Goal: Task Accomplishment & Management: Manage account settings

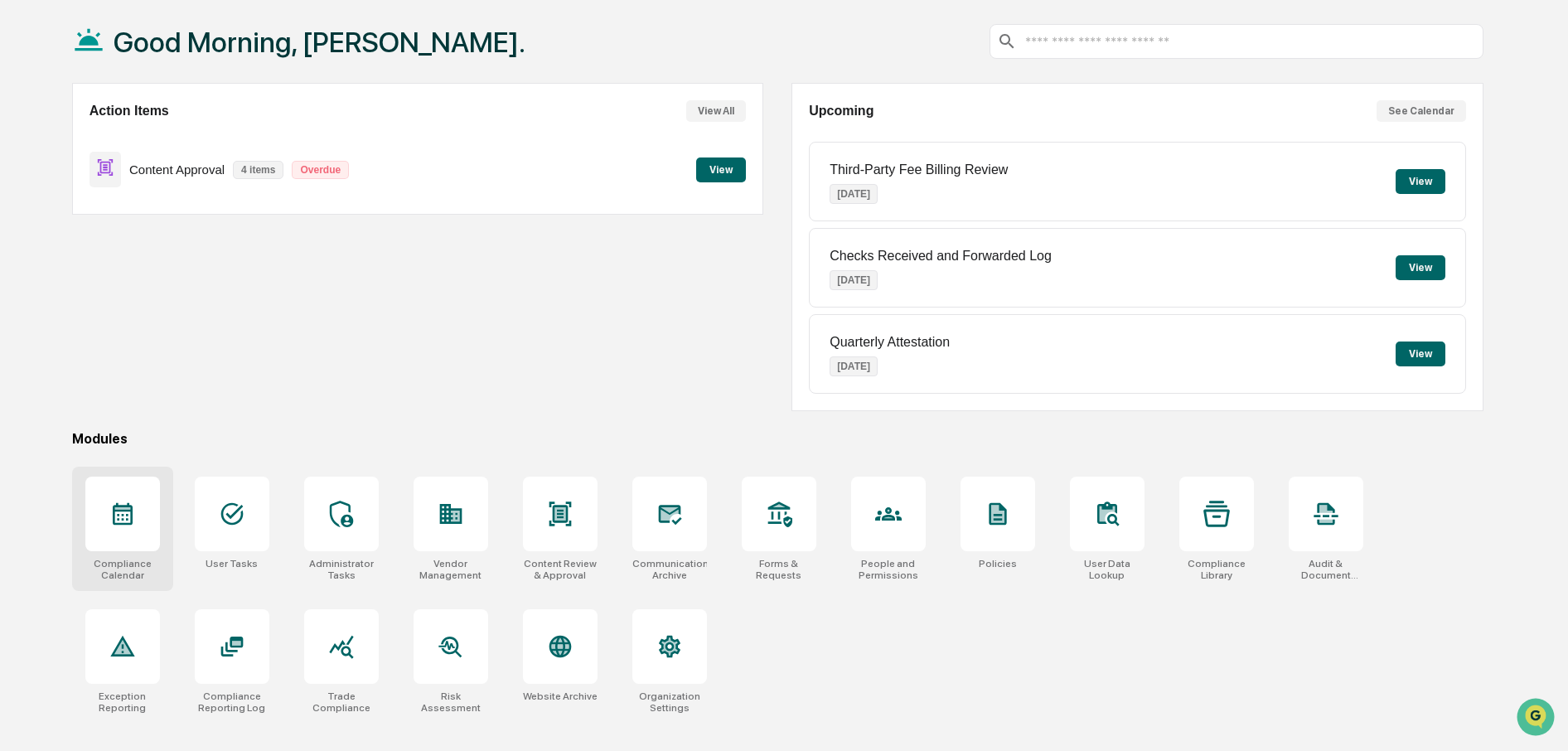
click at [122, 505] on icon at bounding box center [122, 514] width 27 height 27
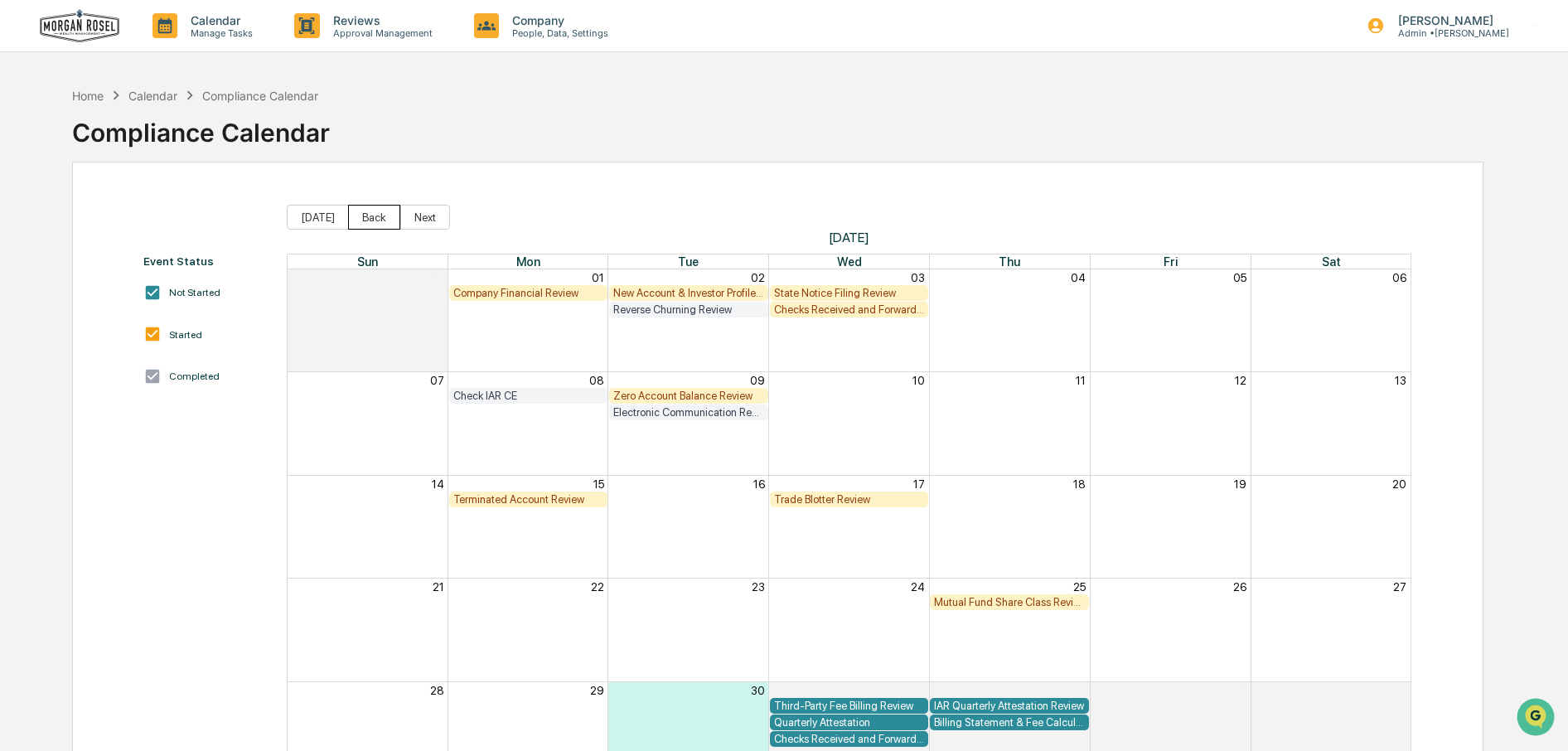
click at [354, 216] on button "Back" at bounding box center [374, 217] width 52 height 25
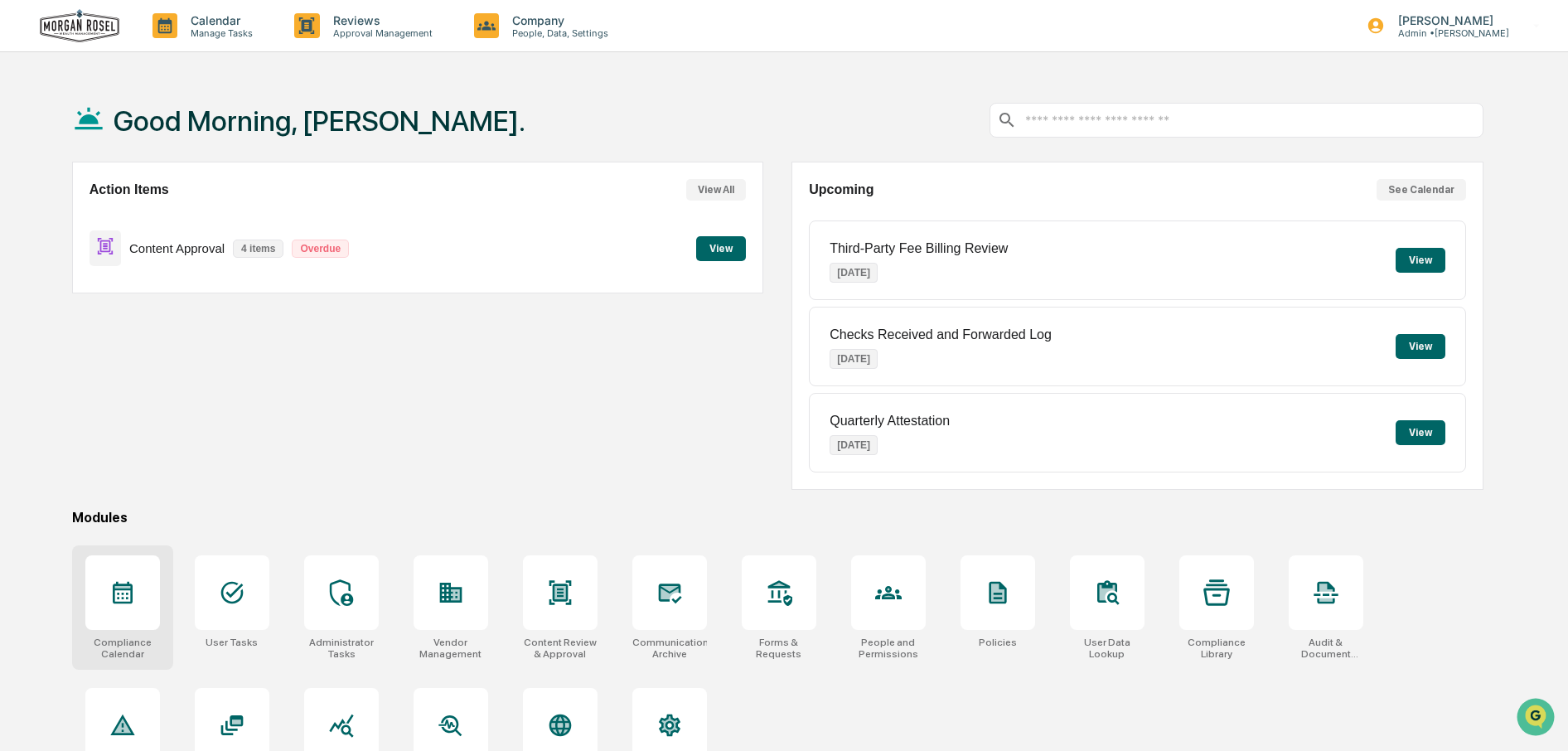
click at [121, 585] on icon at bounding box center [122, 593] width 20 height 22
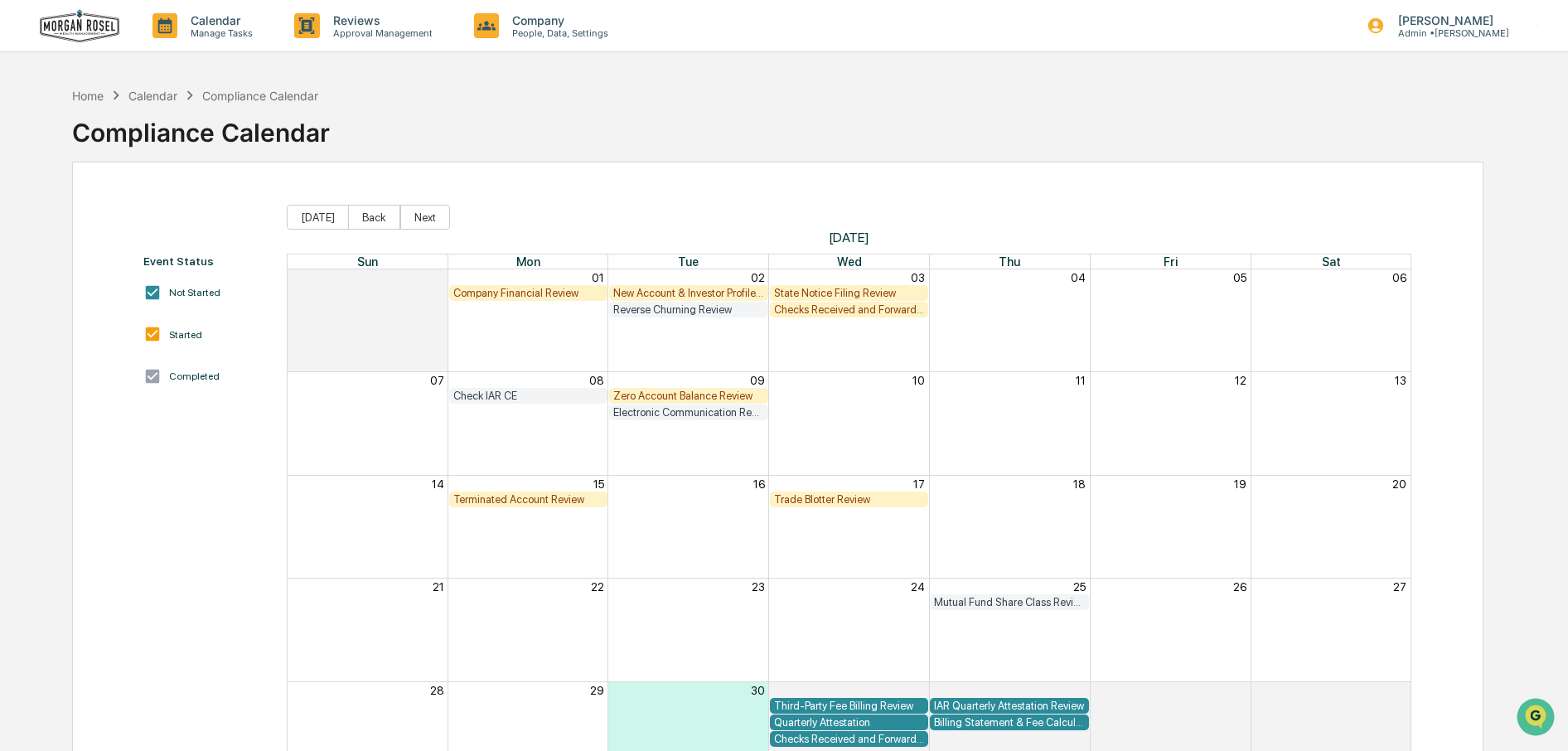
click at [88, 27] on img at bounding box center [80, 26] width 80 height 34
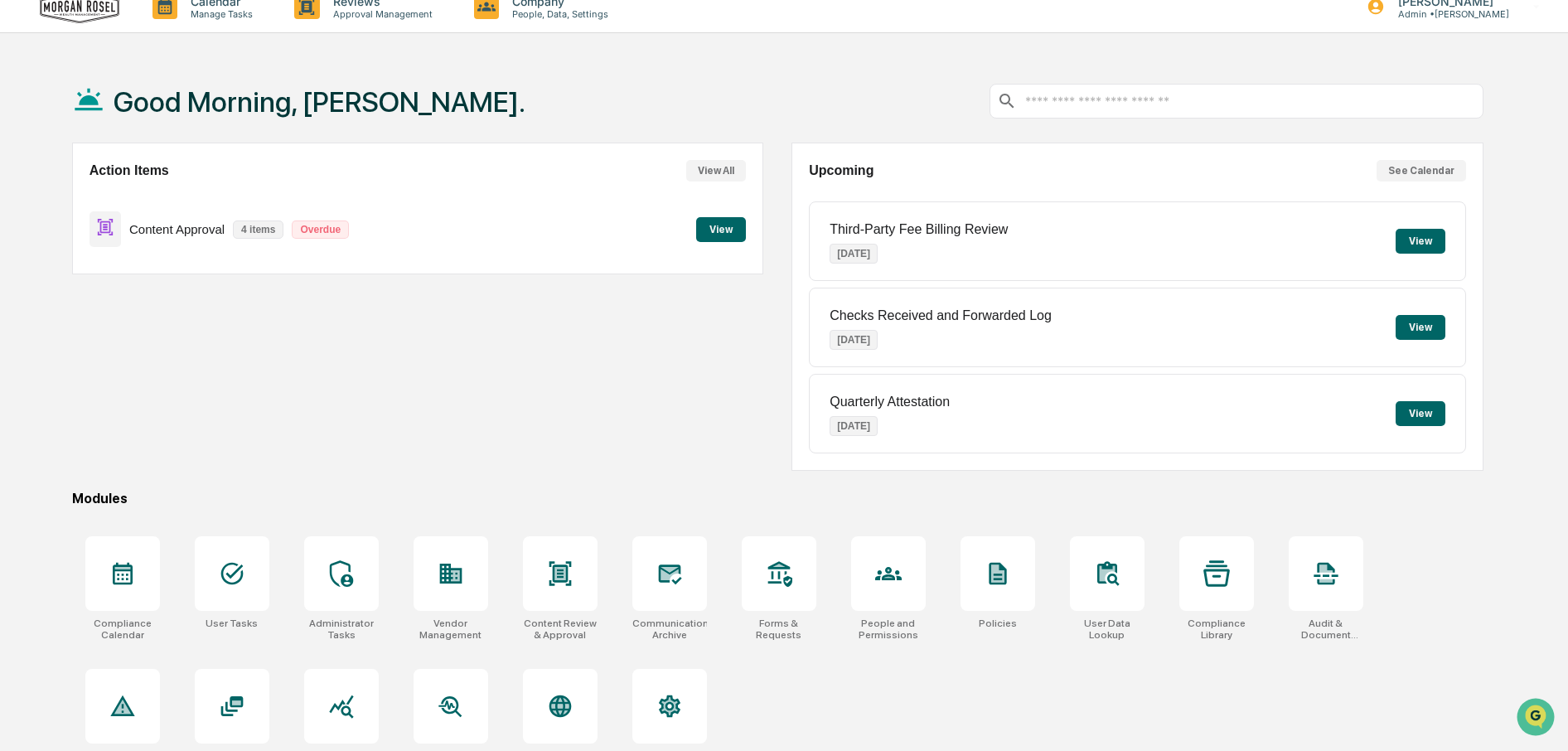
scroll to position [70, 0]
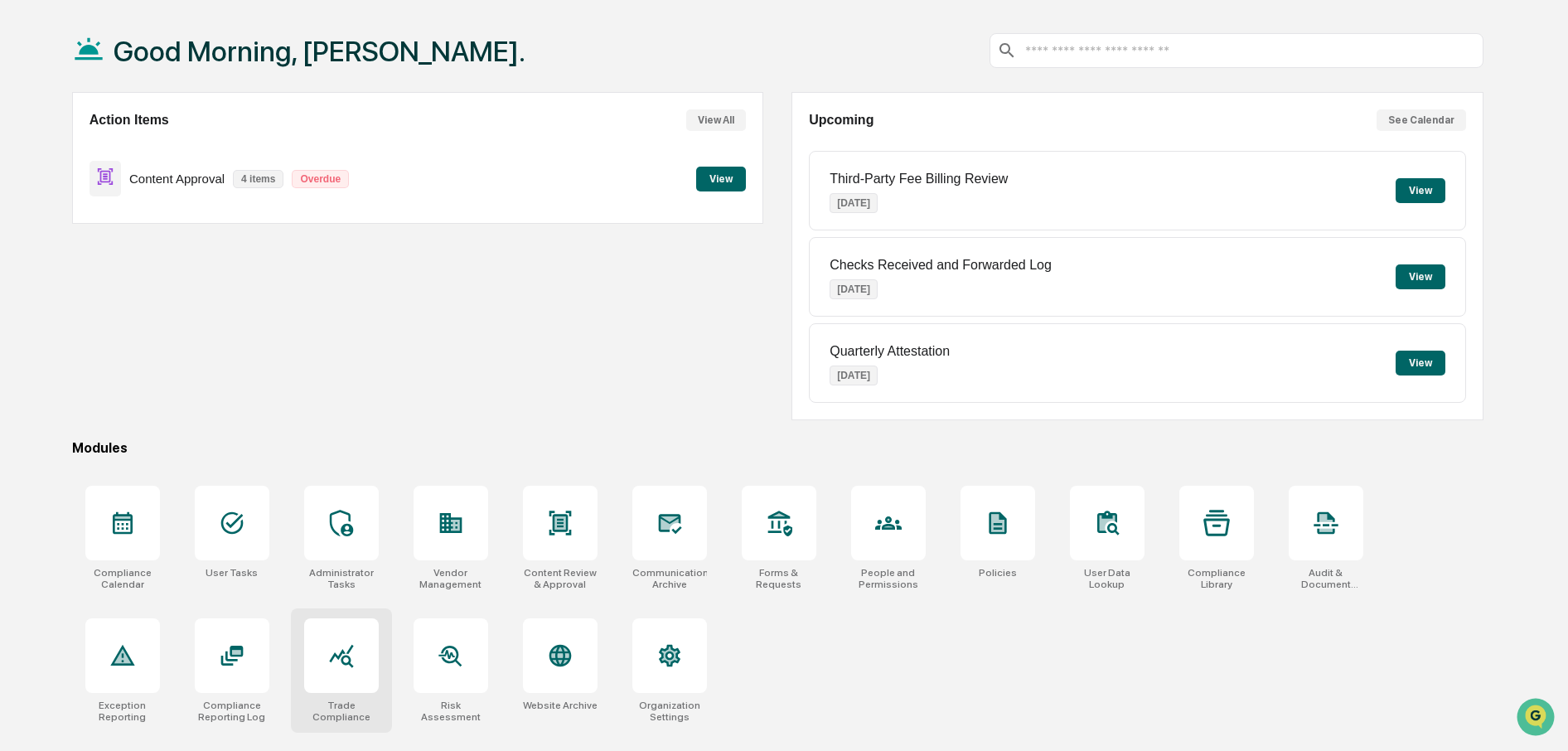
click at [341, 652] on icon at bounding box center [341, 656] width 24 height 23
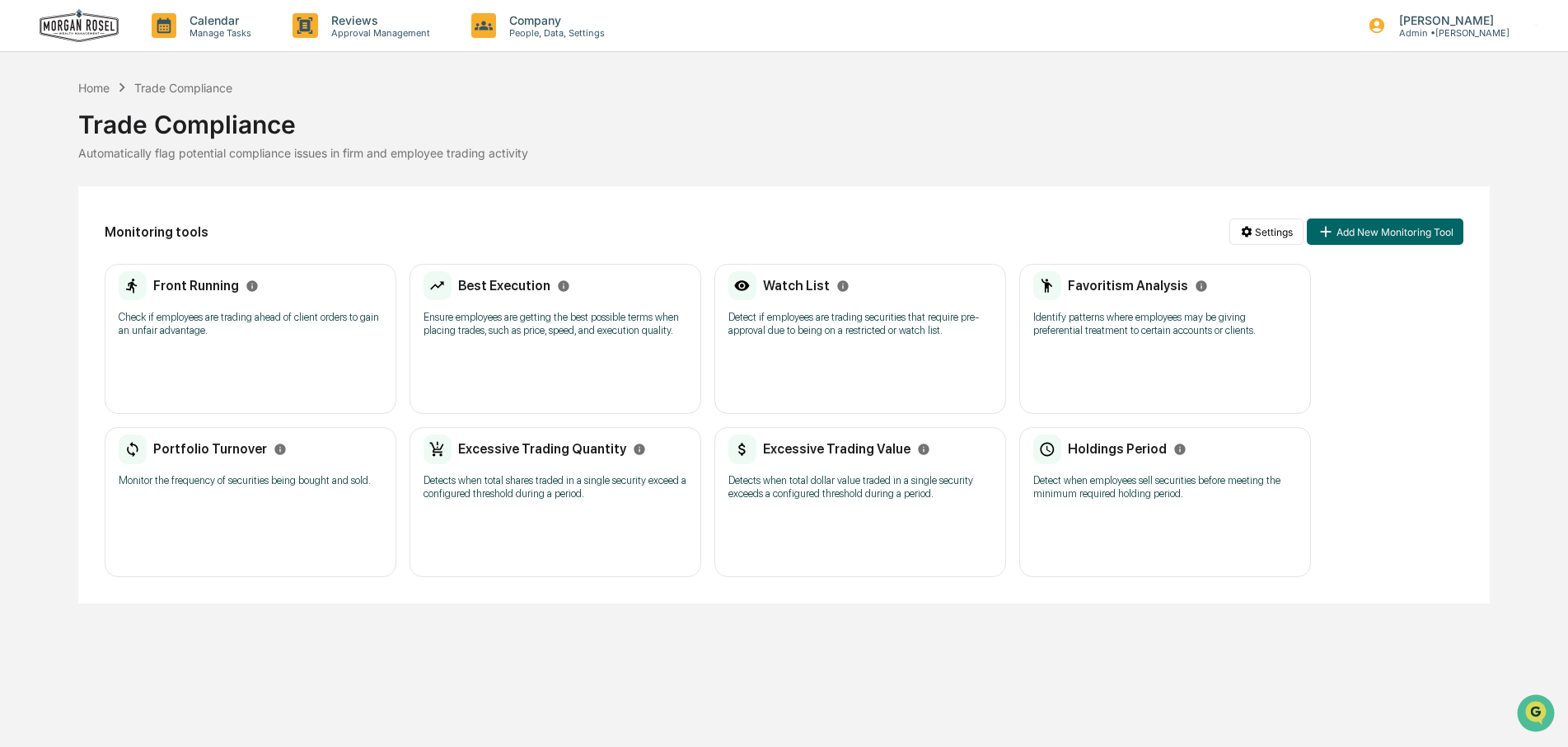
click at [1113, 311] on p "Identify patterns where employees may be giving preferential treatment to certa…" at bounding box center [1165, 324] width 264 height 27
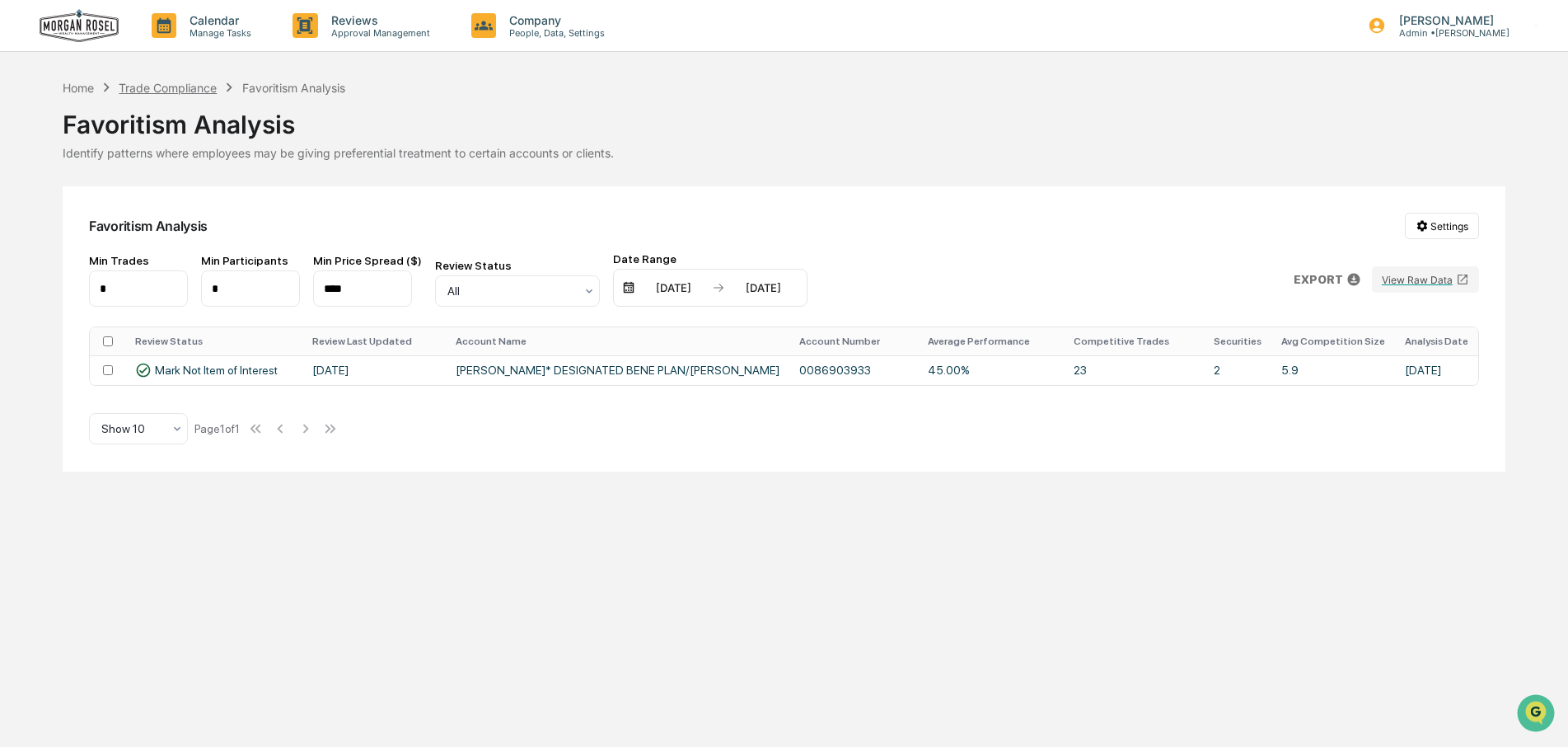
click at [161, 88] on div "Trade Compliance" at bounding box center [167, 88] width 98 height 14
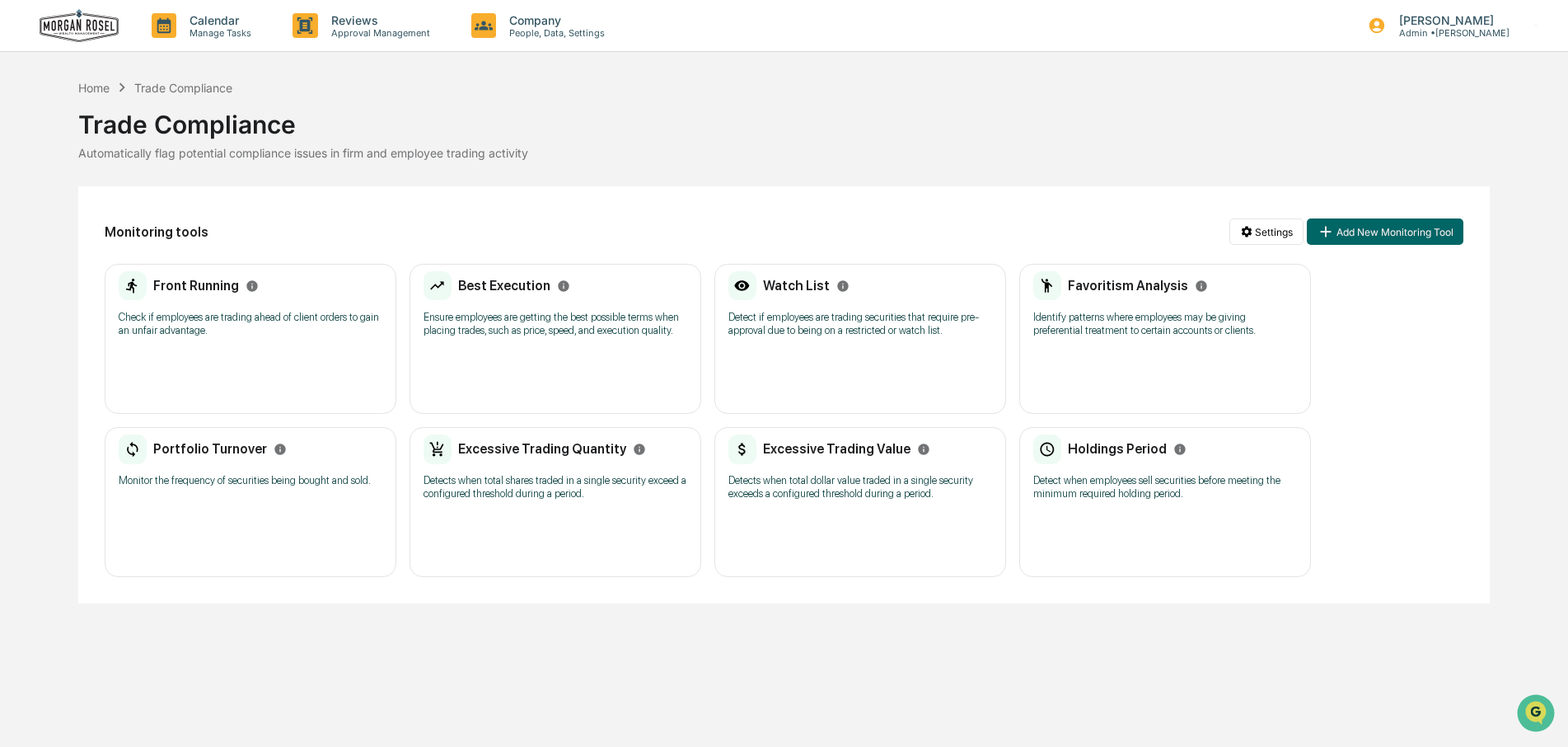
click at [867, 314] on p "Detect if employees are trading securities that require pre-approval due to bei…" at bounding box center [860, 324] width 264 height 27
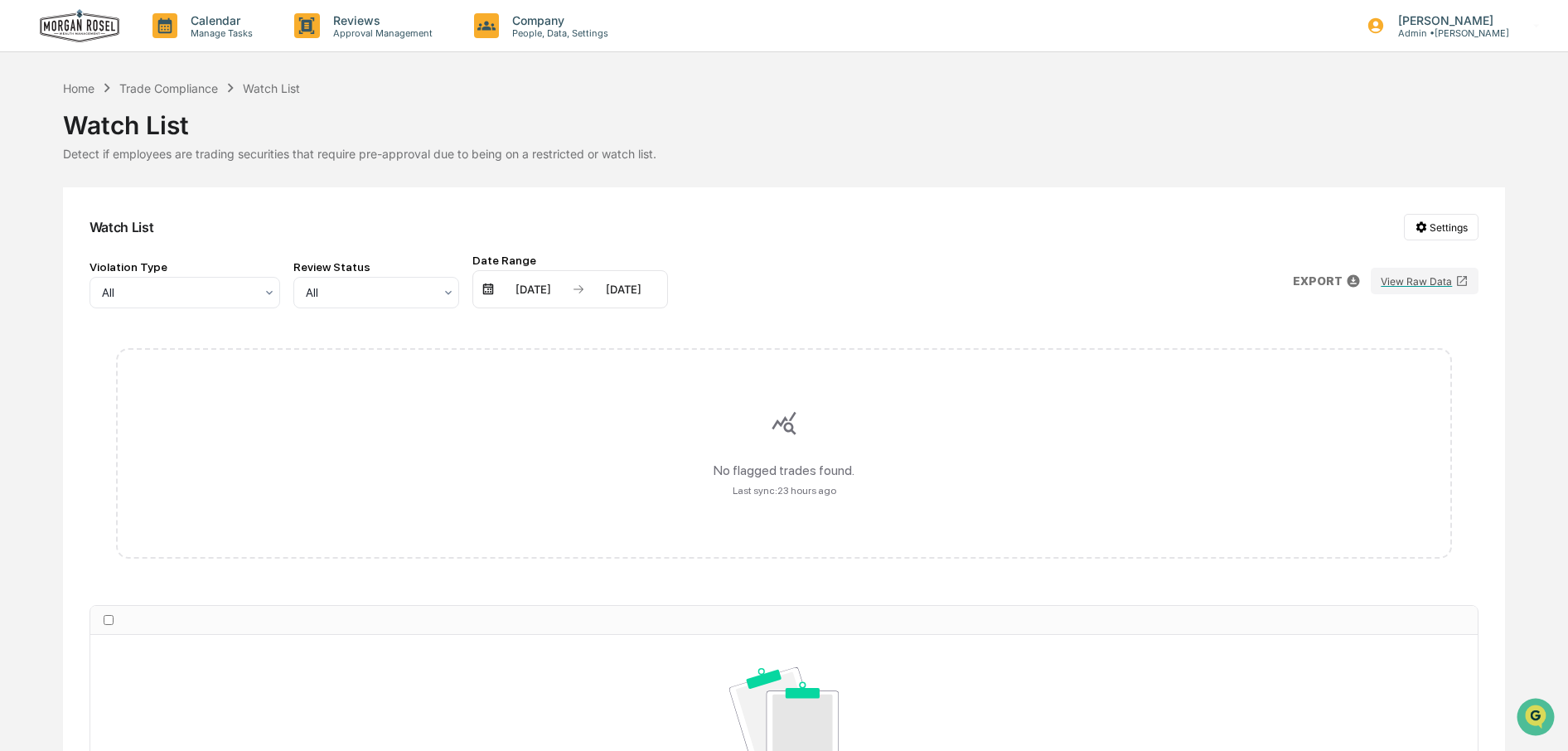
click at [97, 27] on img at bounding box center [80, 26] width 80 height 34
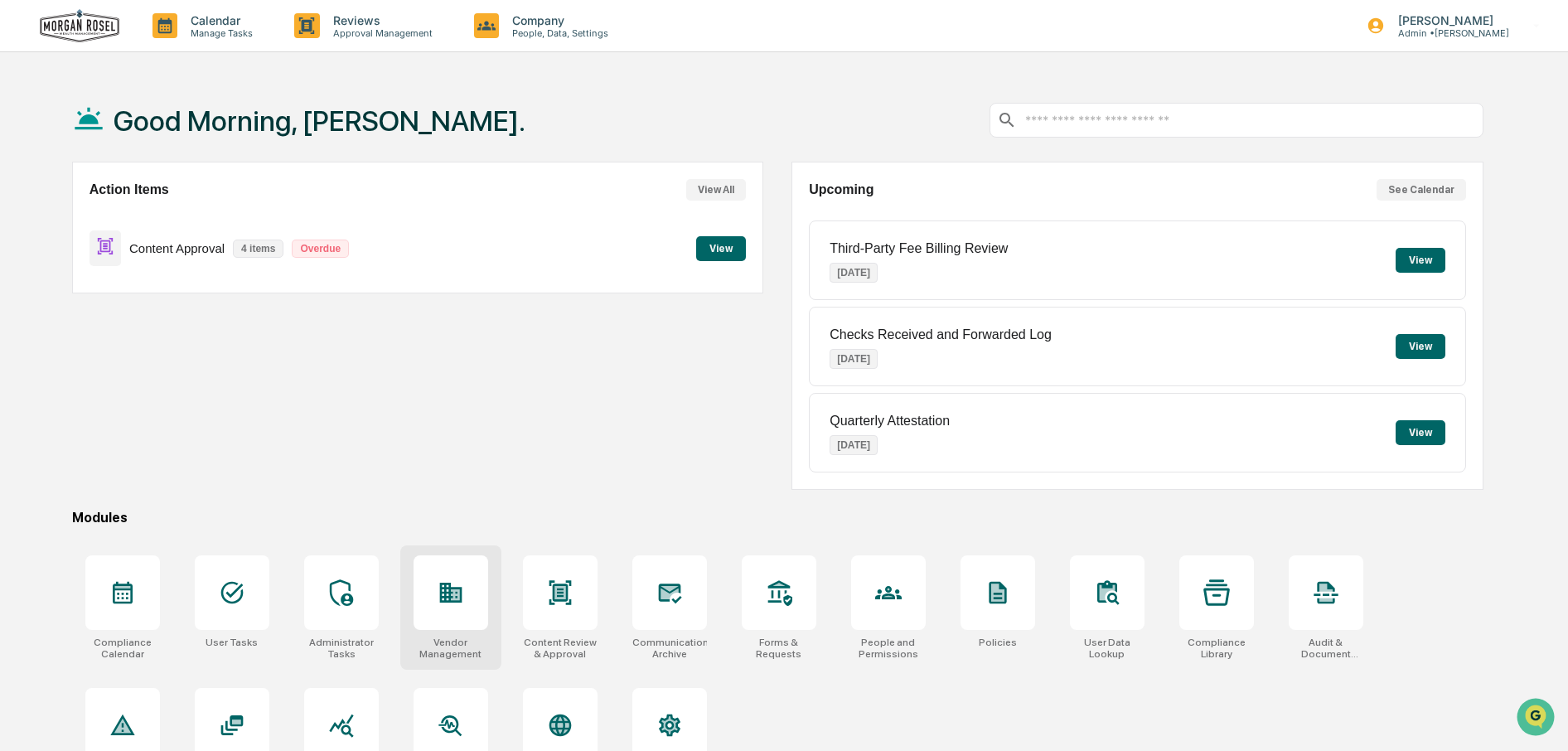
scroll to position [95, 0]
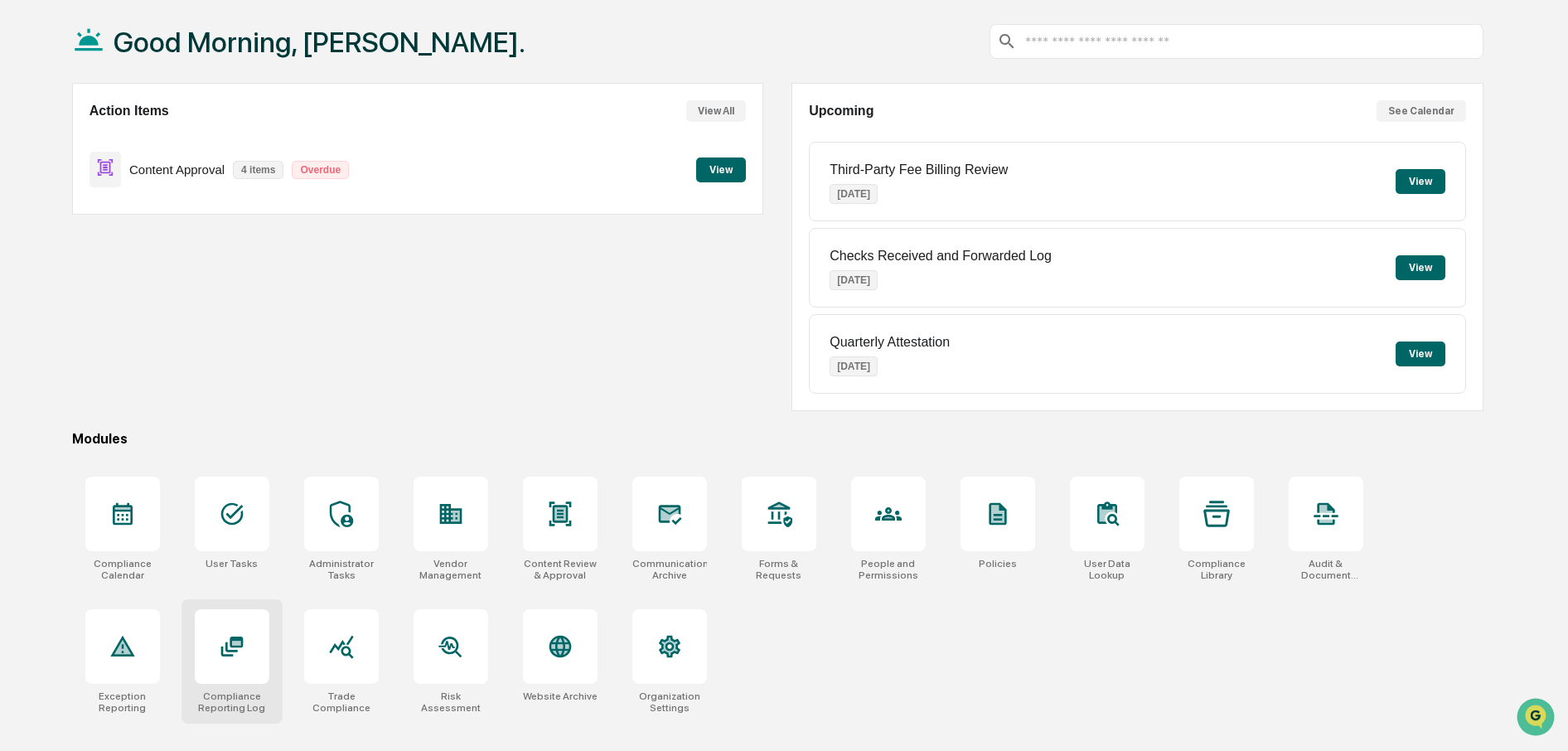
click at [219, 634] on icon at bounding box center [232, 647] width 27 height 27
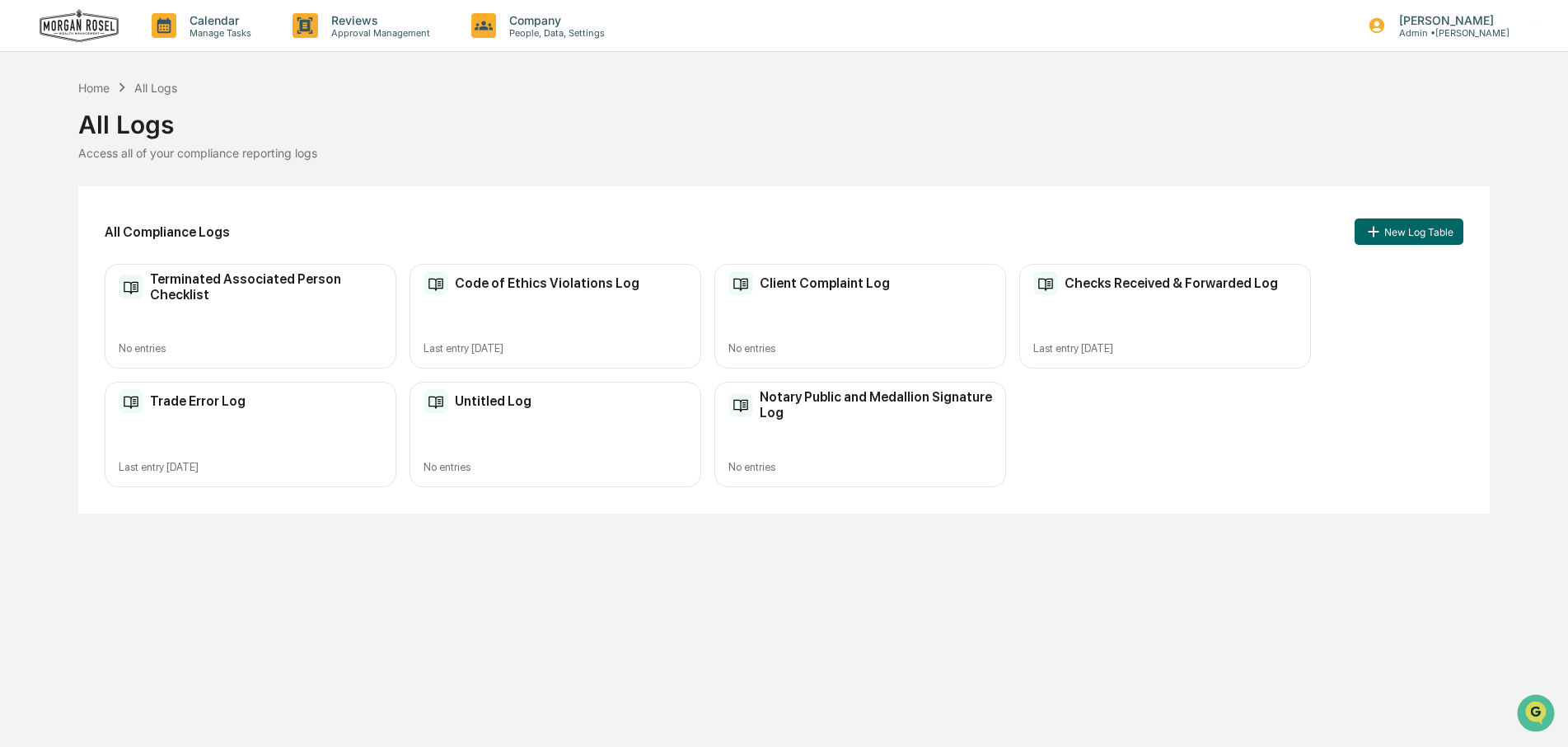
click at [1107, 306] on div "Checks Received & Forwarded Log Last entry Sep 16, 2025" at bounding box center [1165, 316] width 291 height 104
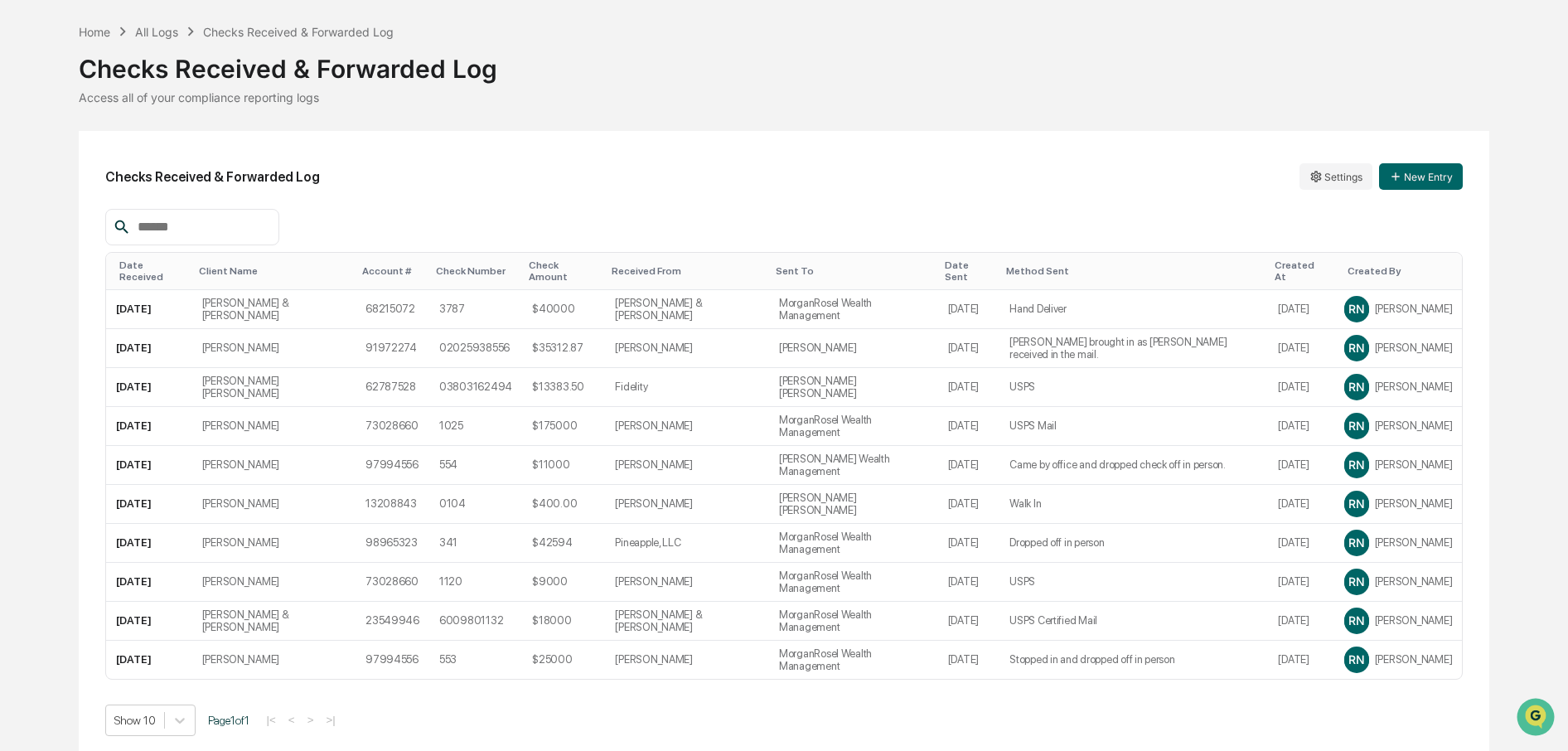
click at [949, 262] on div "Date Sent" at bounding box center [969, 271] width 48 height 23
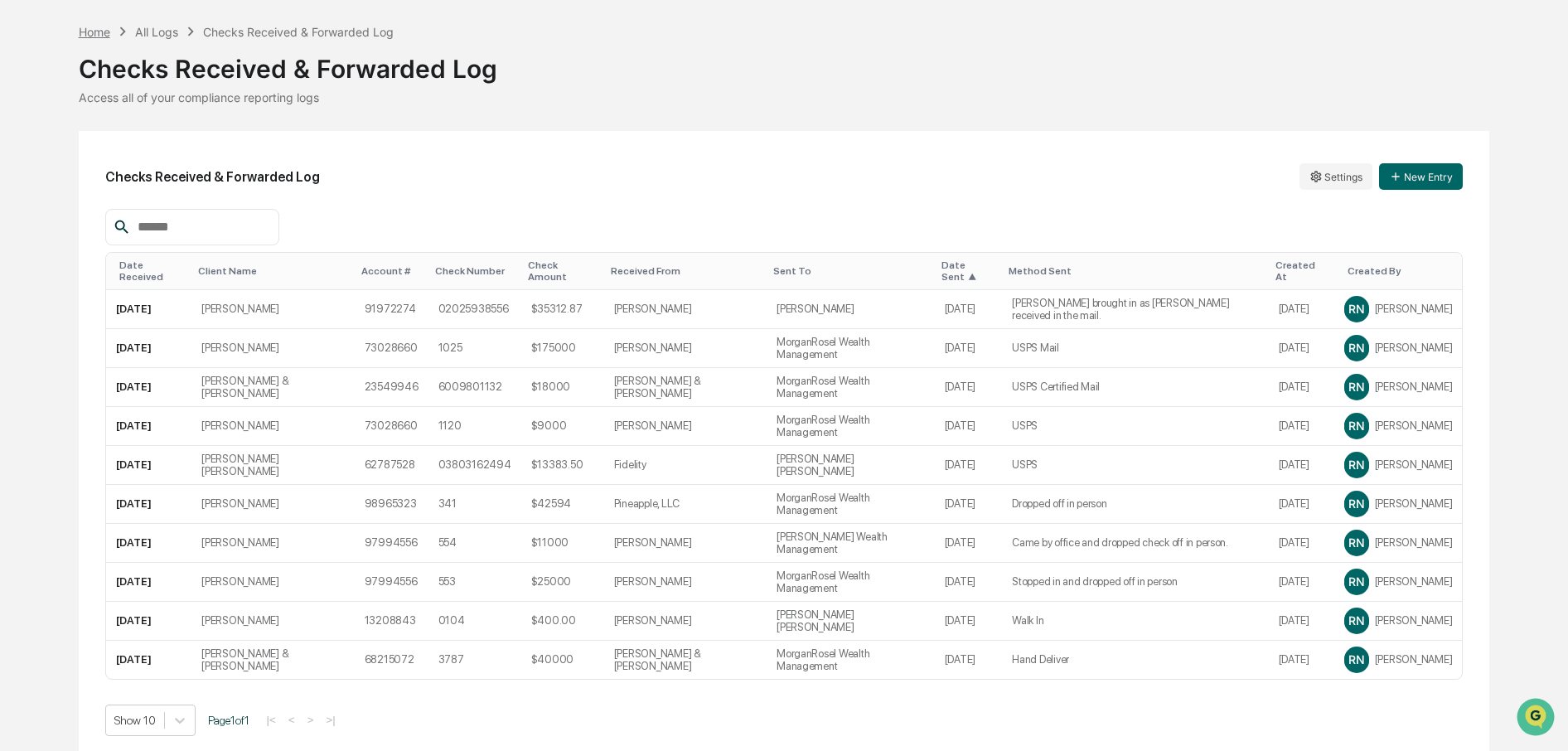
click at [103, 37] on div "Home" at bounding box center [95, 32] width 32 height 14
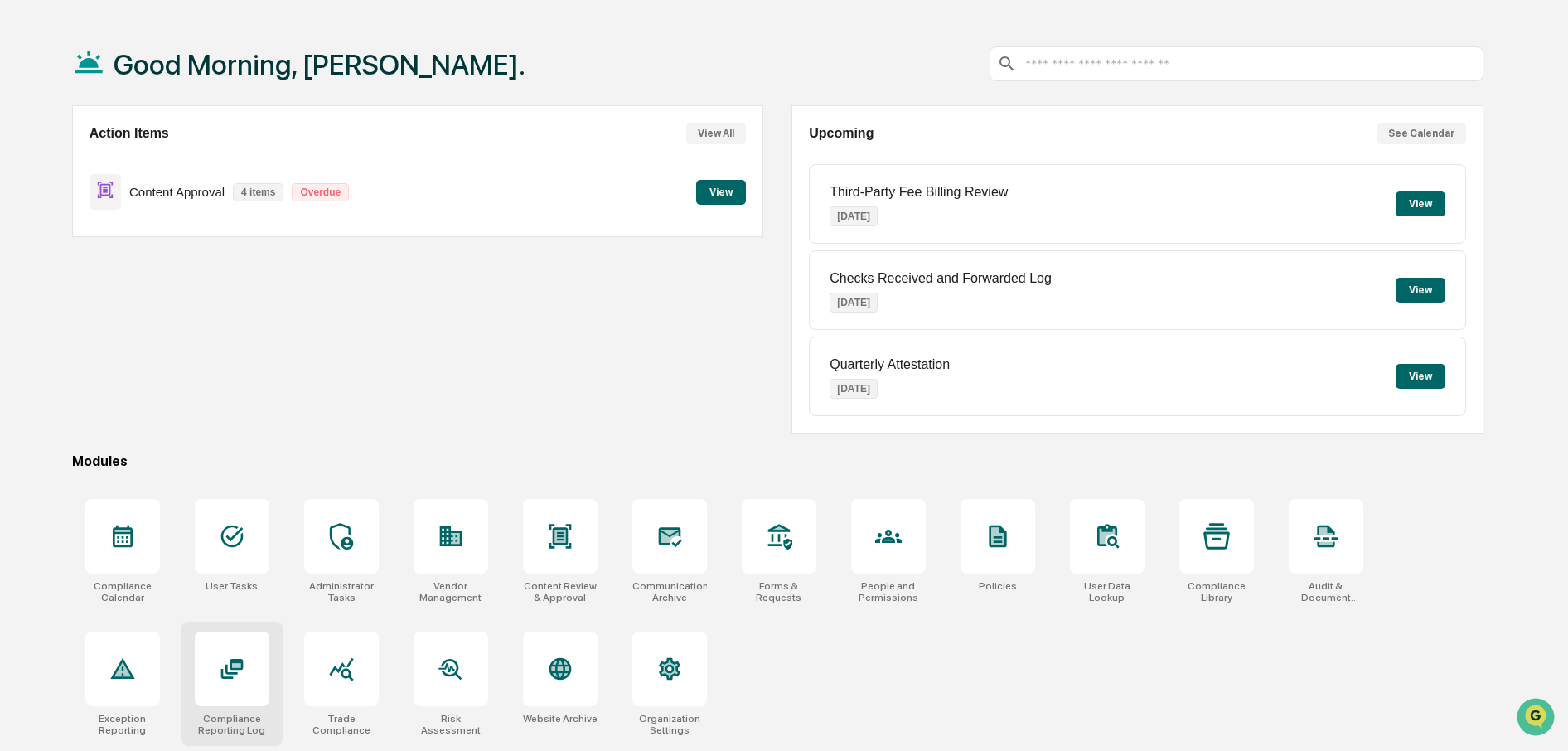
click at [226, 663] on icon at bounding box center [232, 669] width 27 height 27
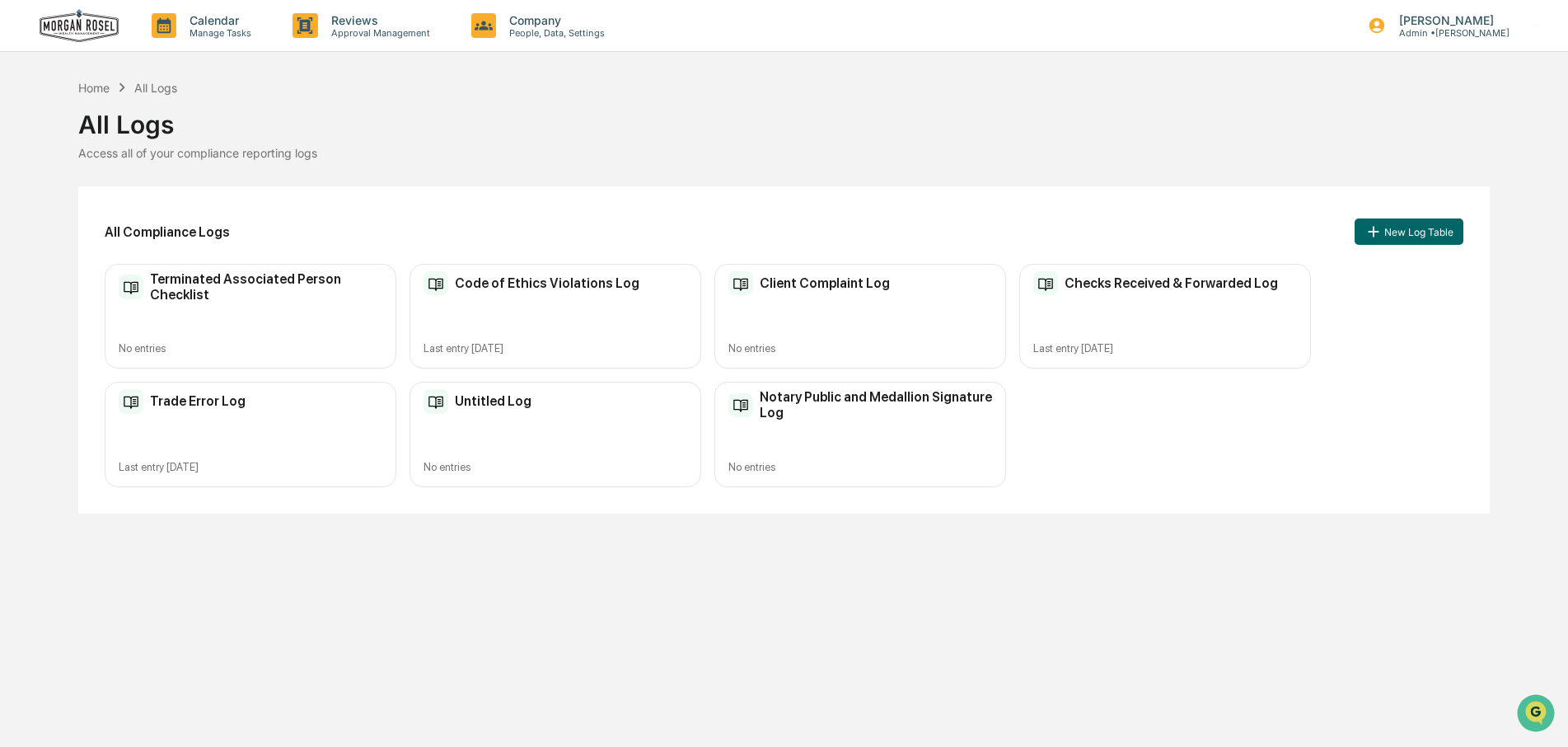
click at [530, 299] on div "Code of Ethics Violations Log Last entry [DATE]" at bounding box center [556, 316] width 291 height 104
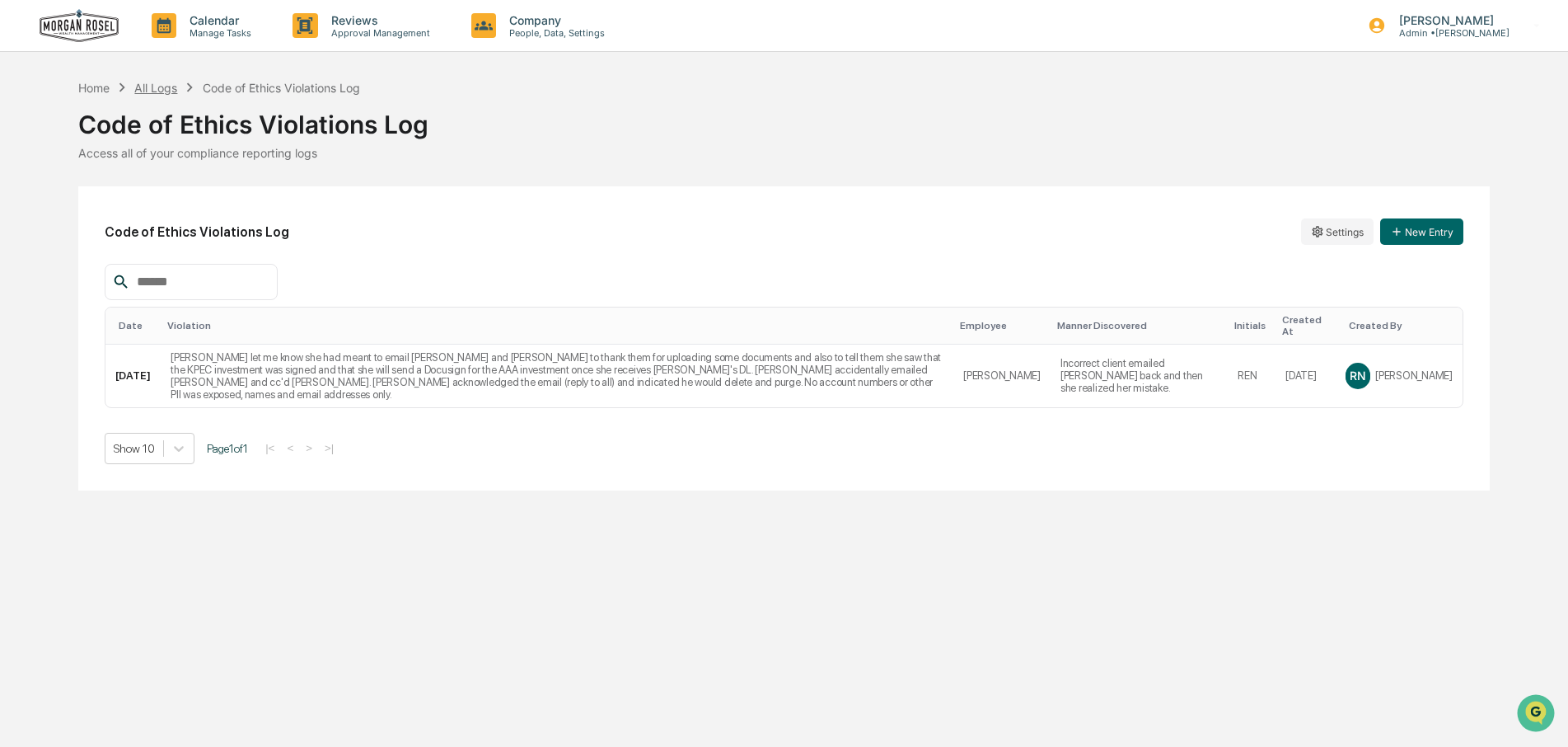
click at [142, 84] on div "All Logs" at bounding box center [156, 88] width 43 height 14
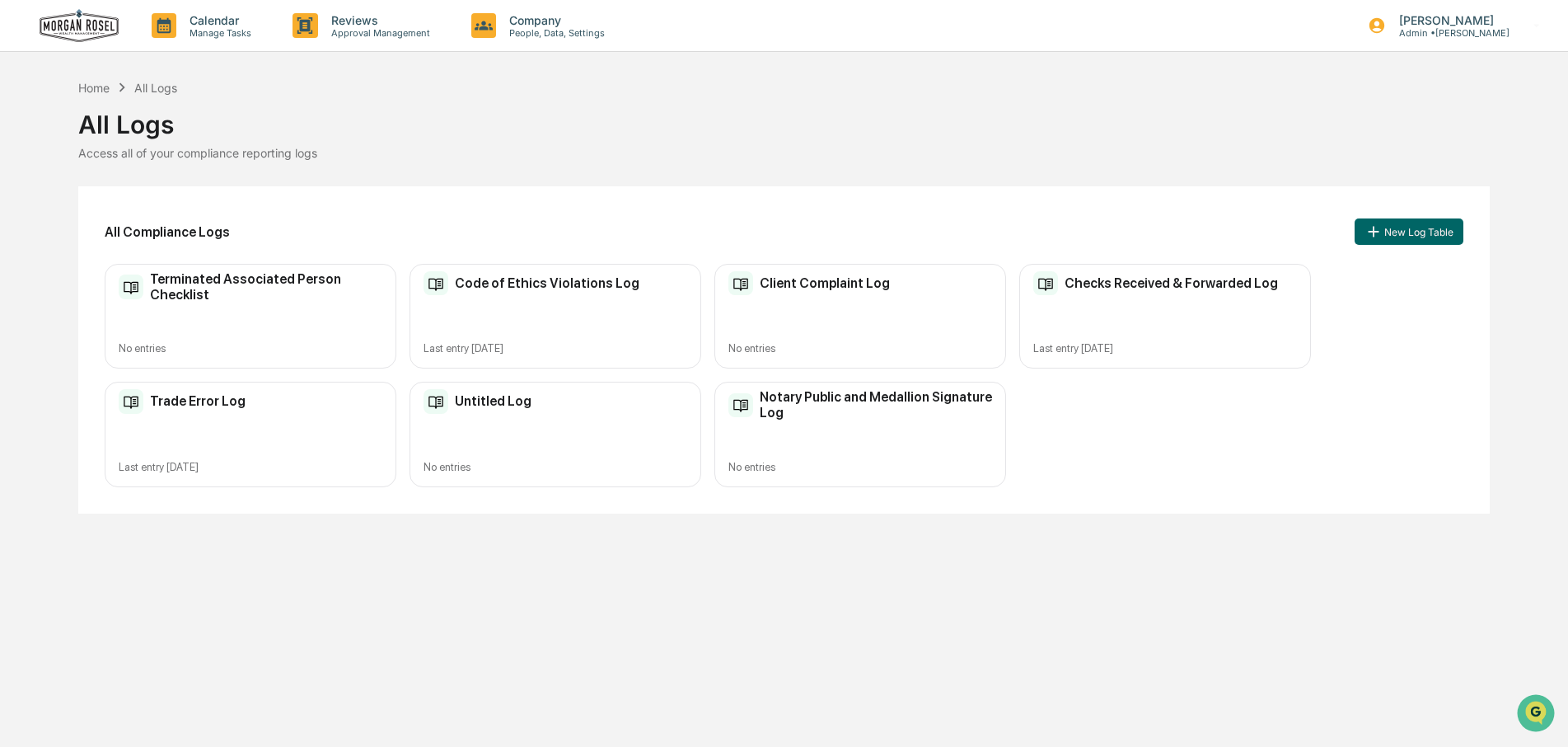
click at [235, 431] on div "Trade Error Log Last entry Aug 13, 2025" at bounding box center [250, 434] width 291 height 104
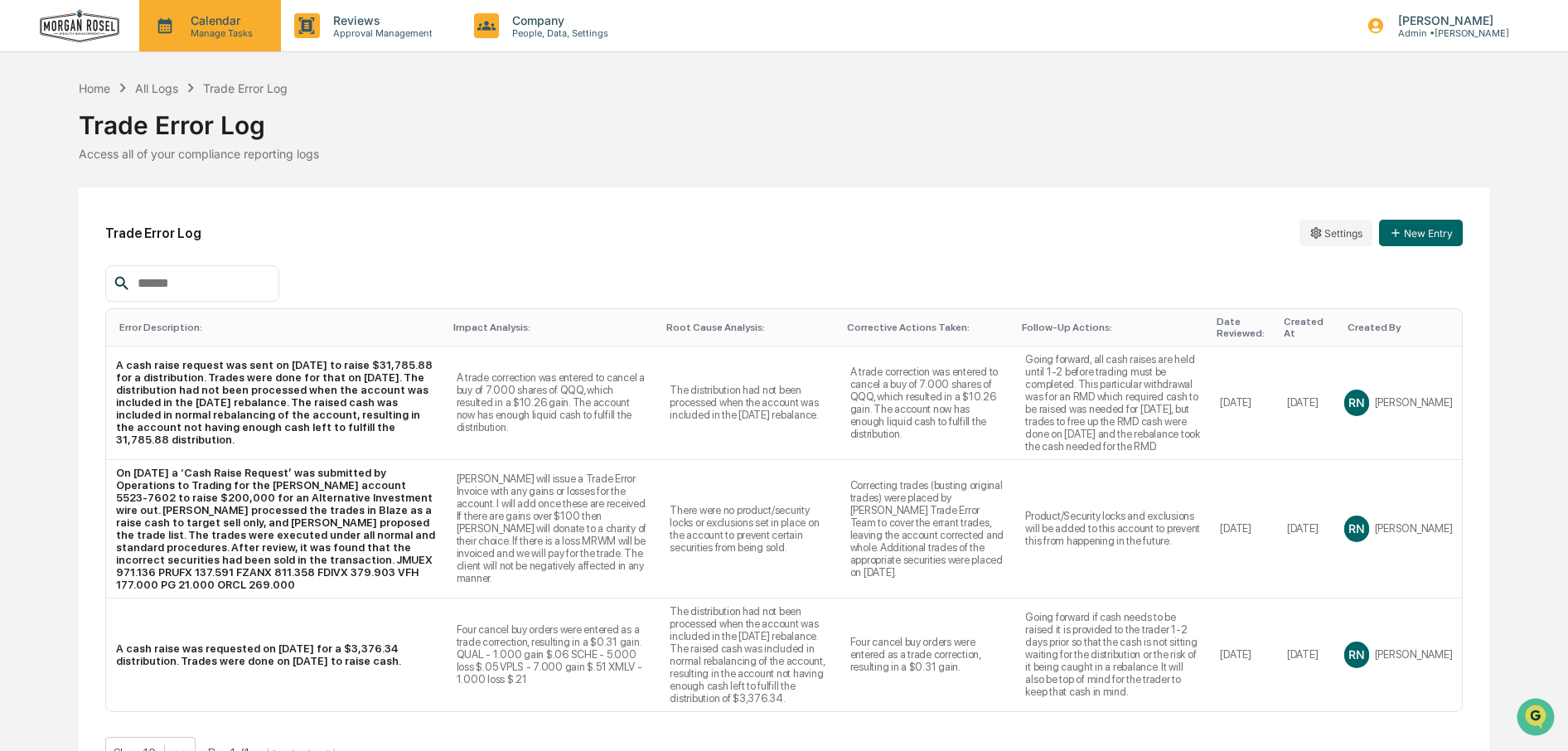
click at [159, 27] on icon at bounding box center [165, 26] width 14 height 16
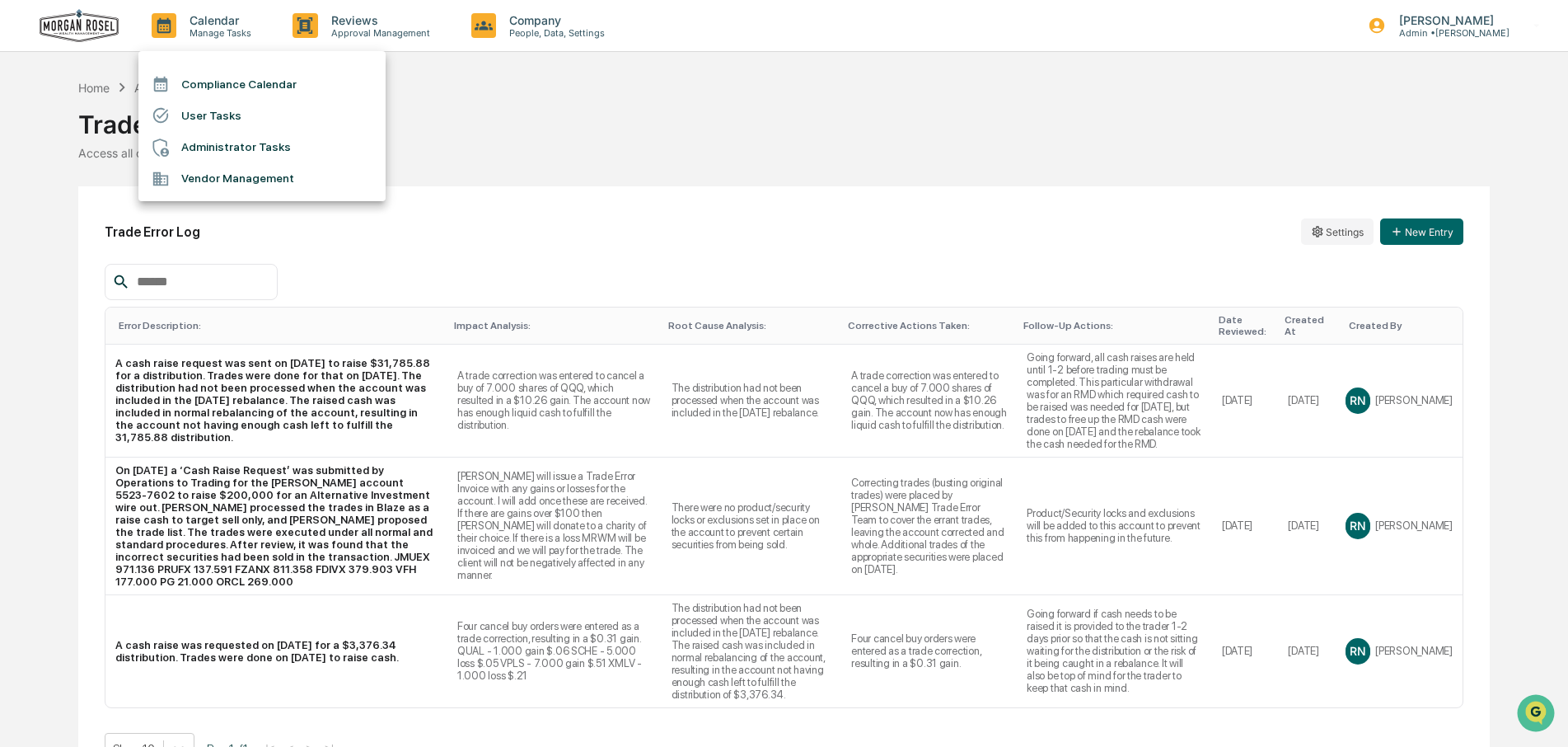
click at [228, 80] on li "Compliance Calendar" at bounding box center [262, 84] width 248 height 31
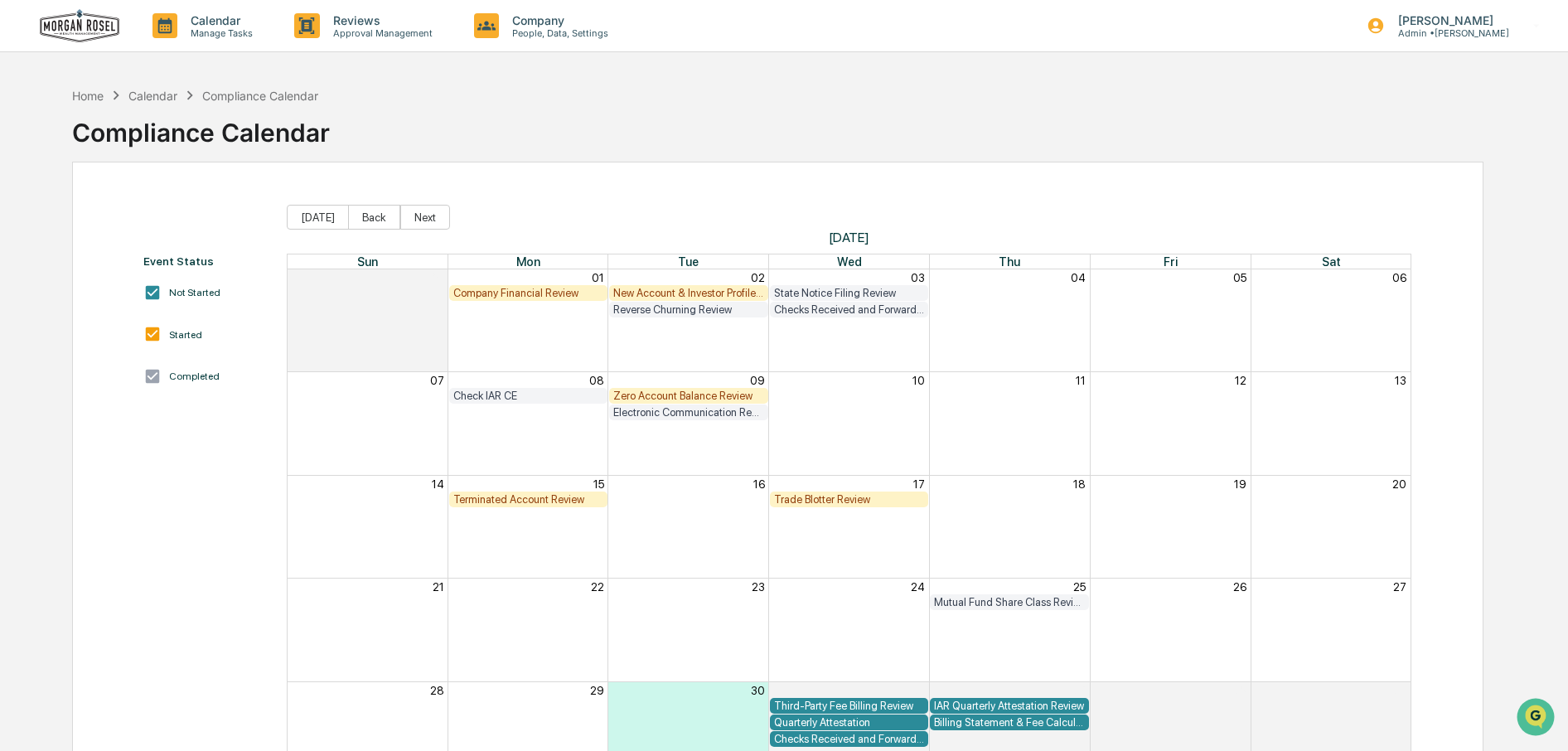
click at [512, 291] on div "Company Financial Review" at bounding box center [528, 292] width 151 height 12
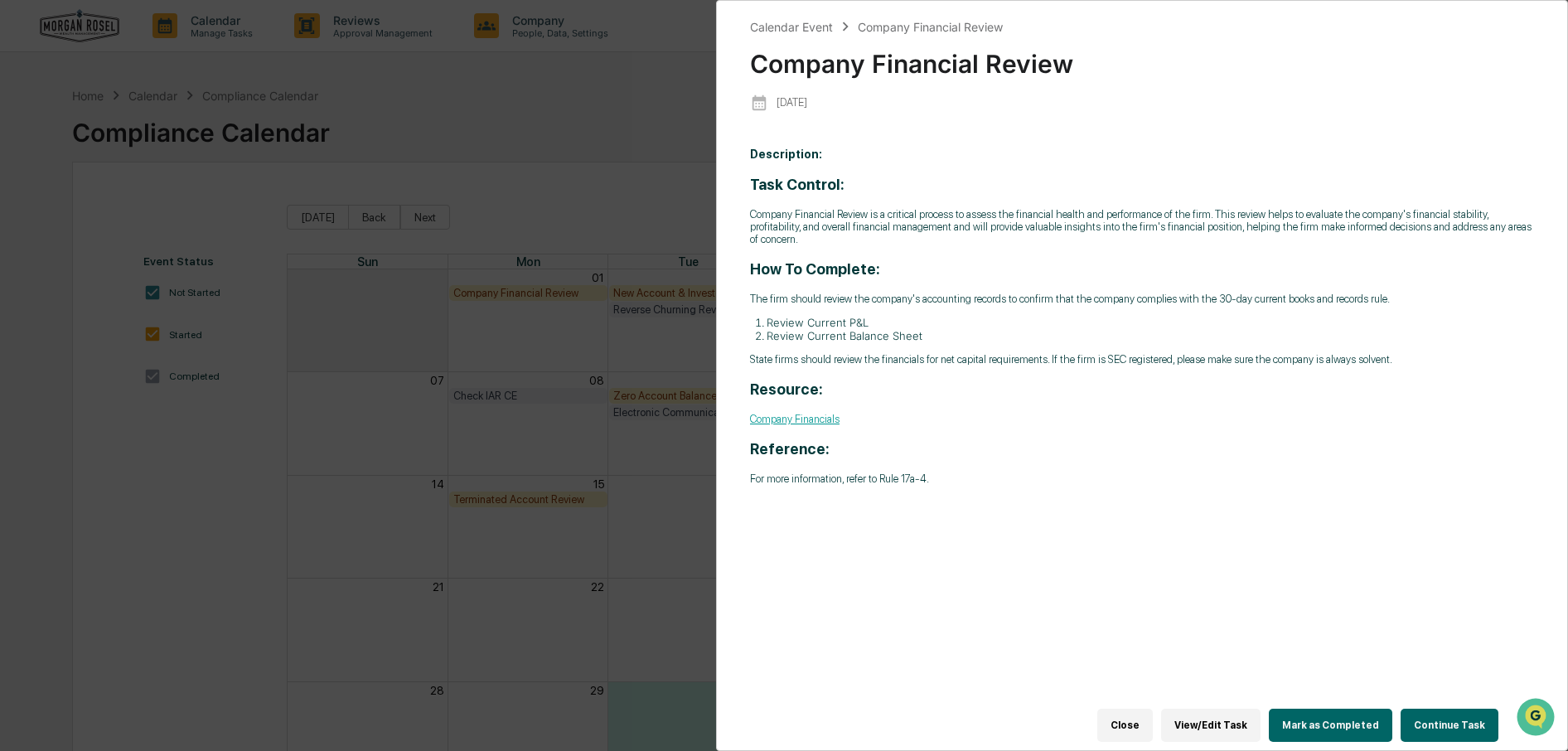
click at [1332, 714] on button "Mark as Completed" at bounding box center [1331, 725] width 123 height 33
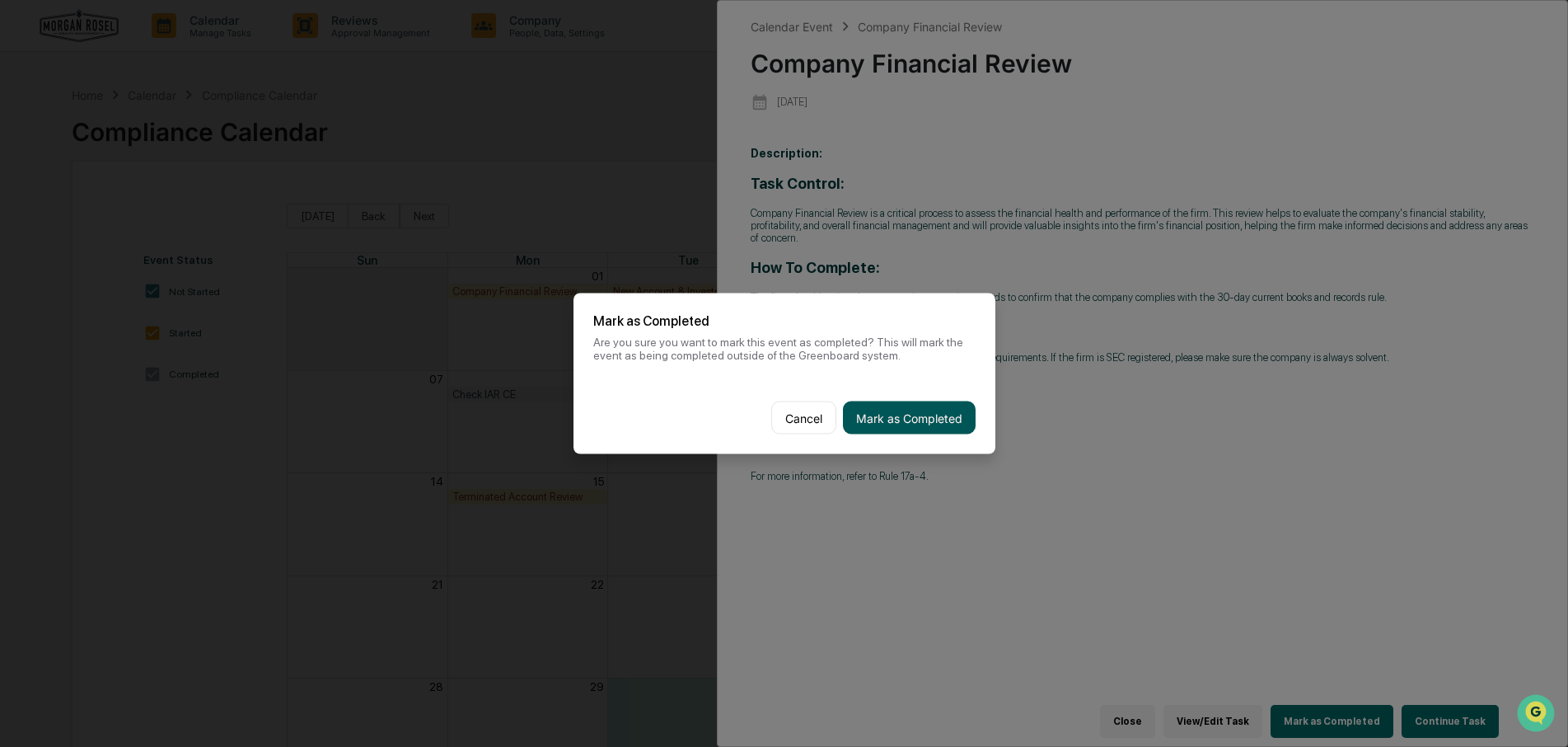
click at [907, 405] on button "Mark as Completed" at bounding box center [909, 418] width 132 height 33
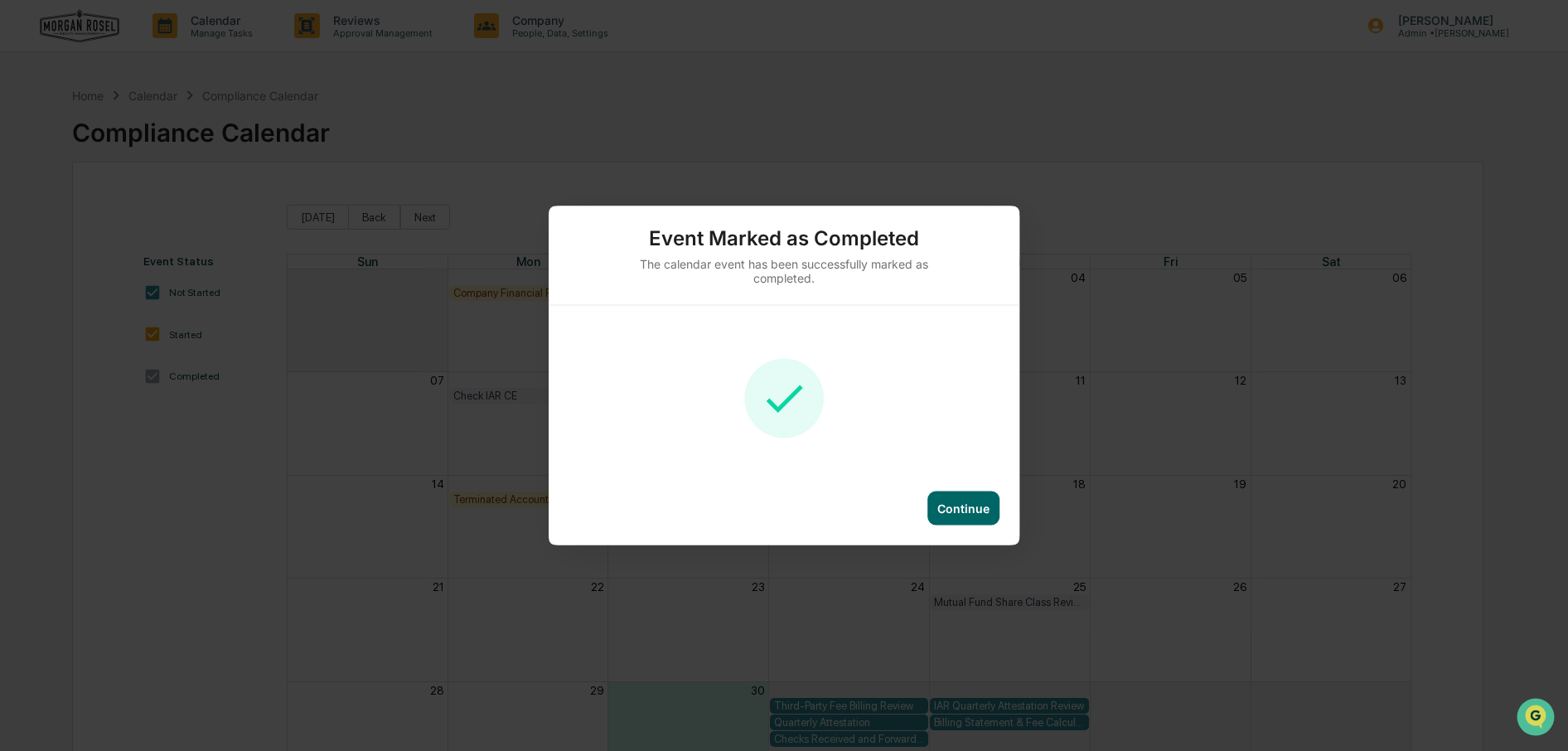
click at [978, 505] on div "Continue" at bounding box center [963, 508] width 52 height 14
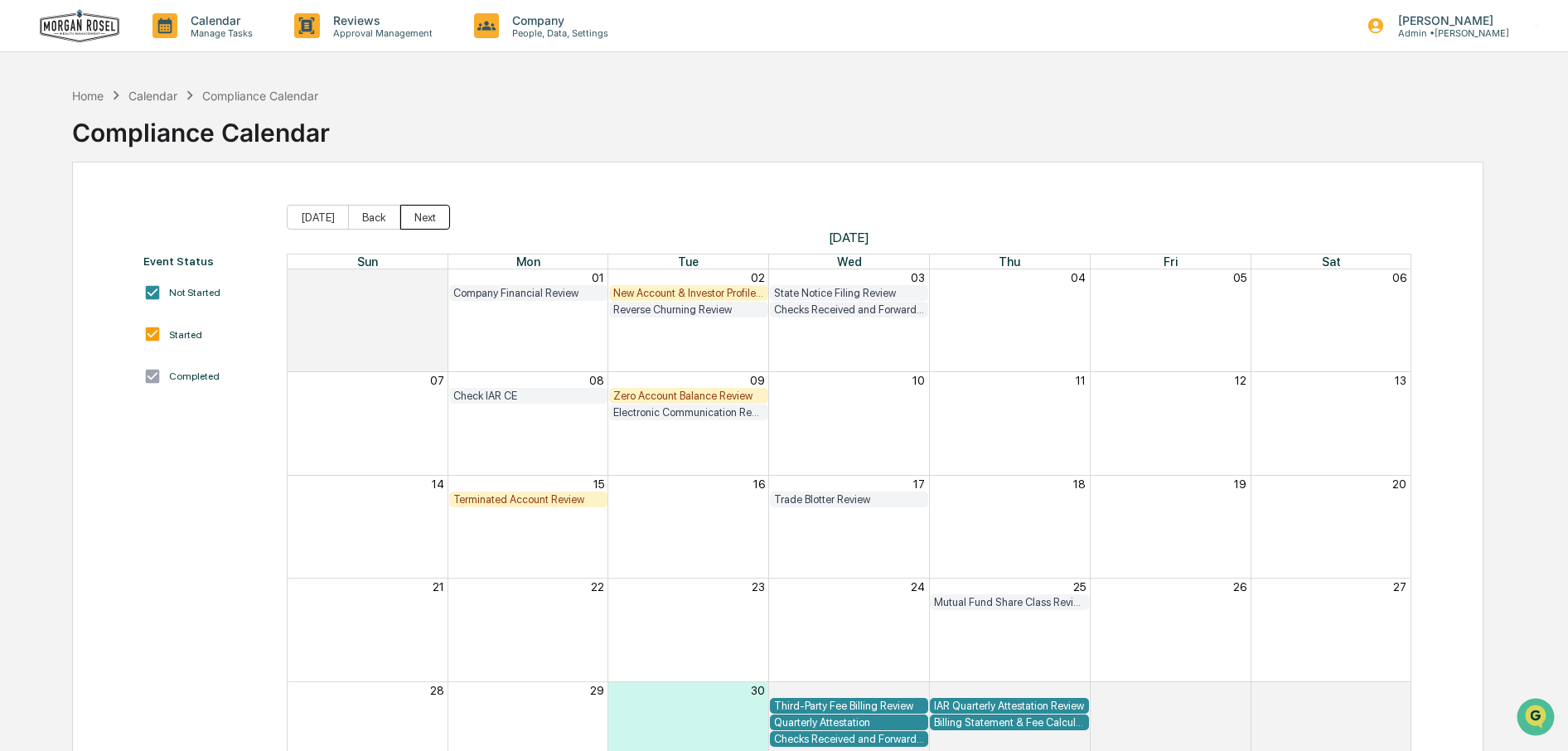
click at [410, 208] on button "Next" at bounding box center [426, 217] width 50 height 25
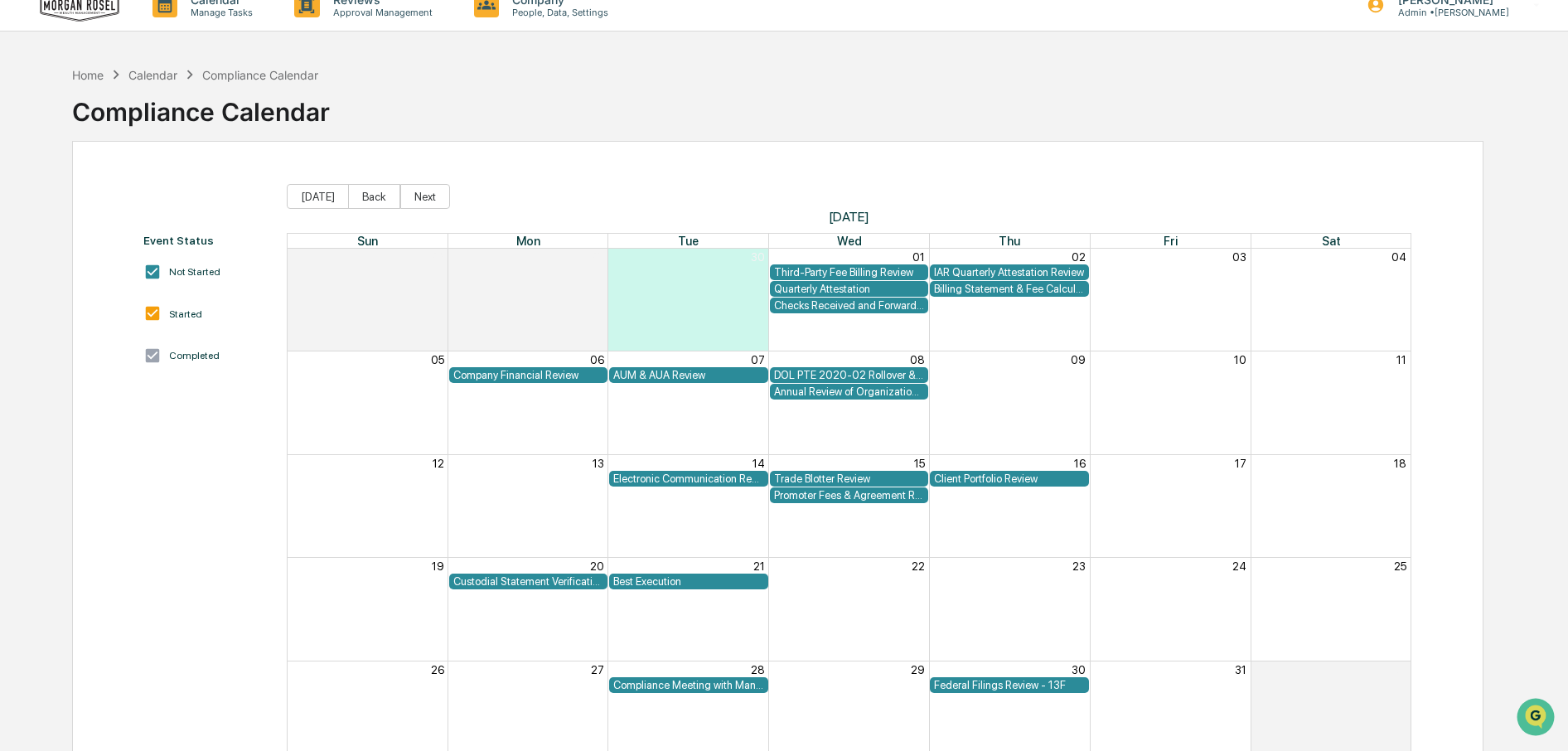
scroll to position [87, 0]
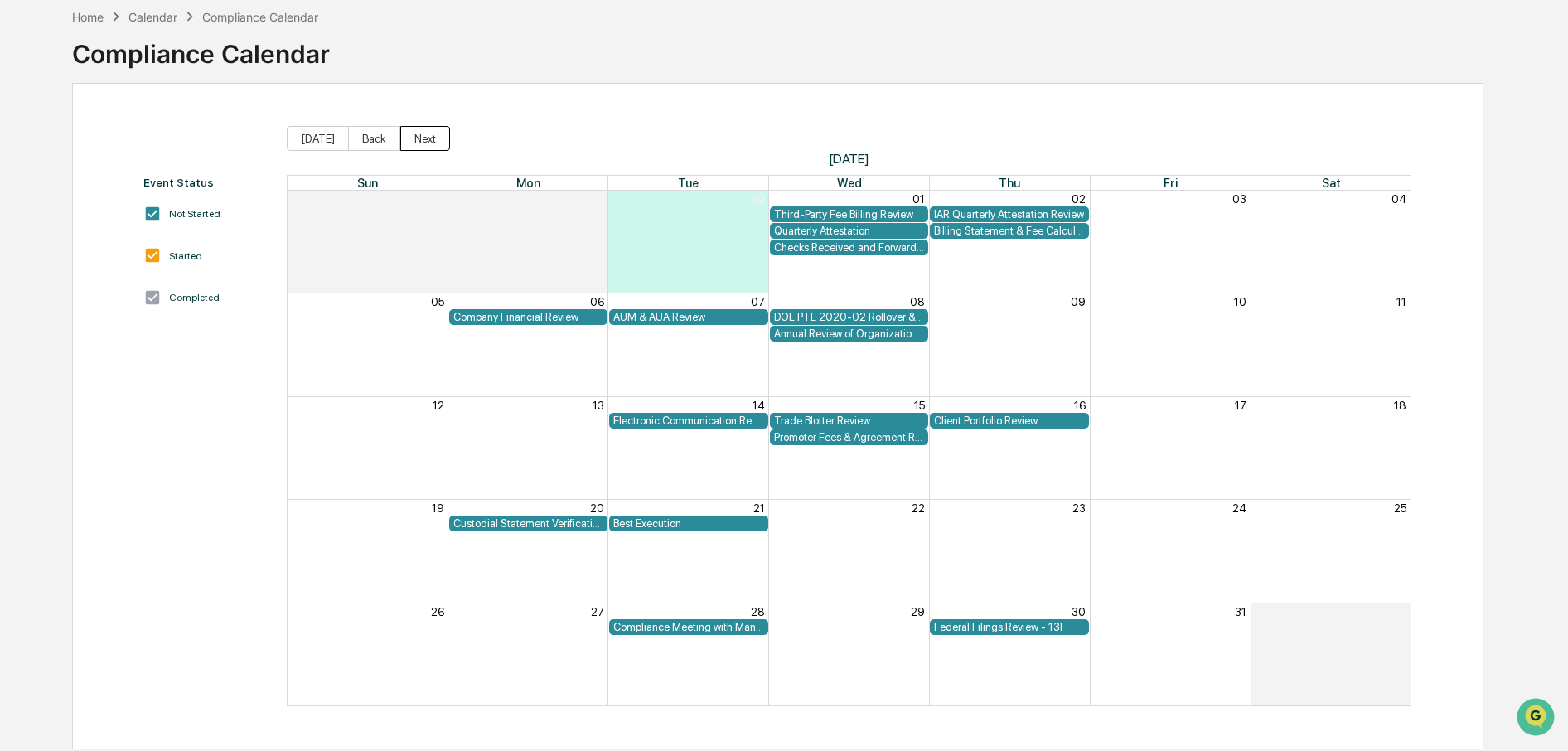
click at [411, 132] on button "Next" at bounding box center [426, 138] width 50 height 25
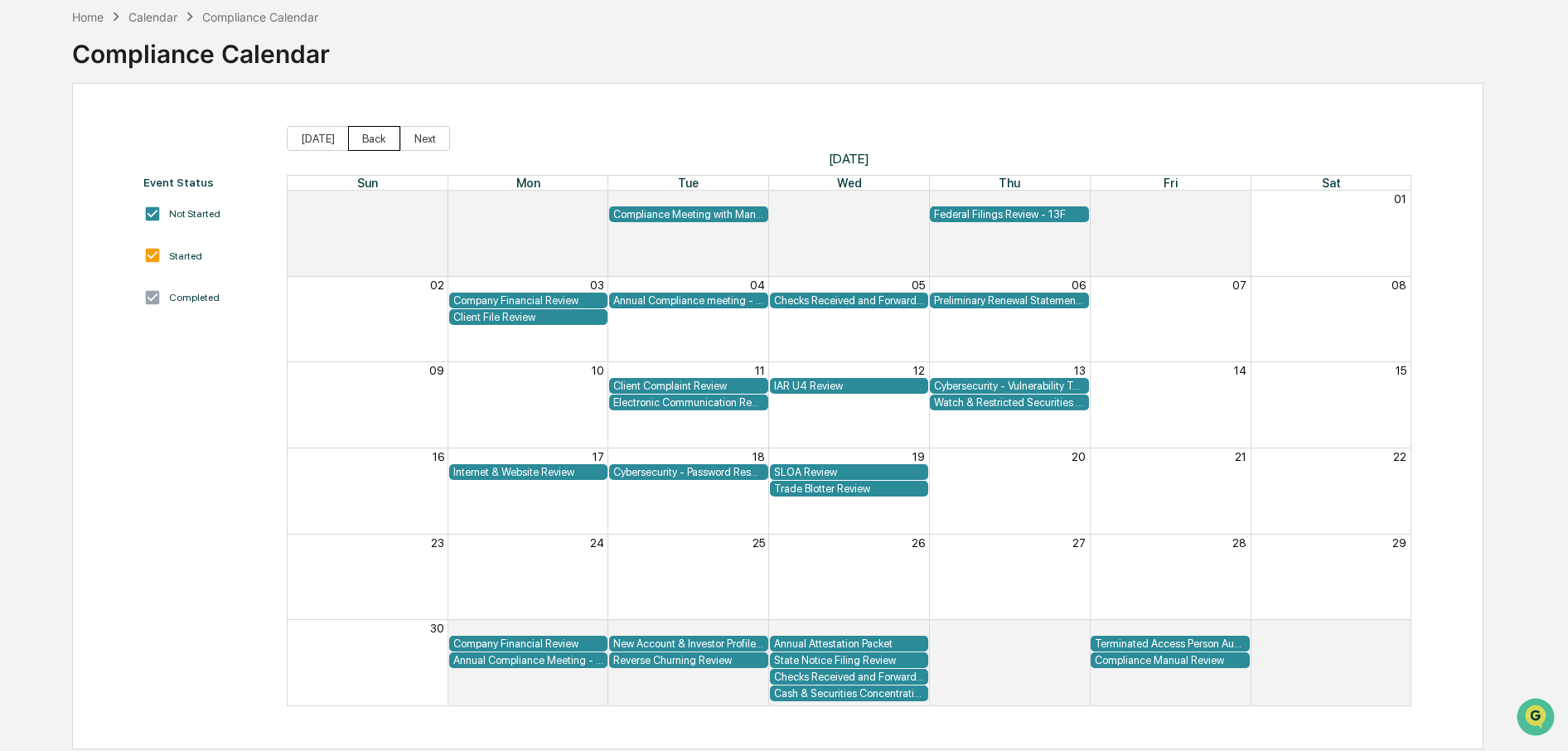
click at [357, 130] on button "Back" at bounding box center [374, 138] width 52 height 25
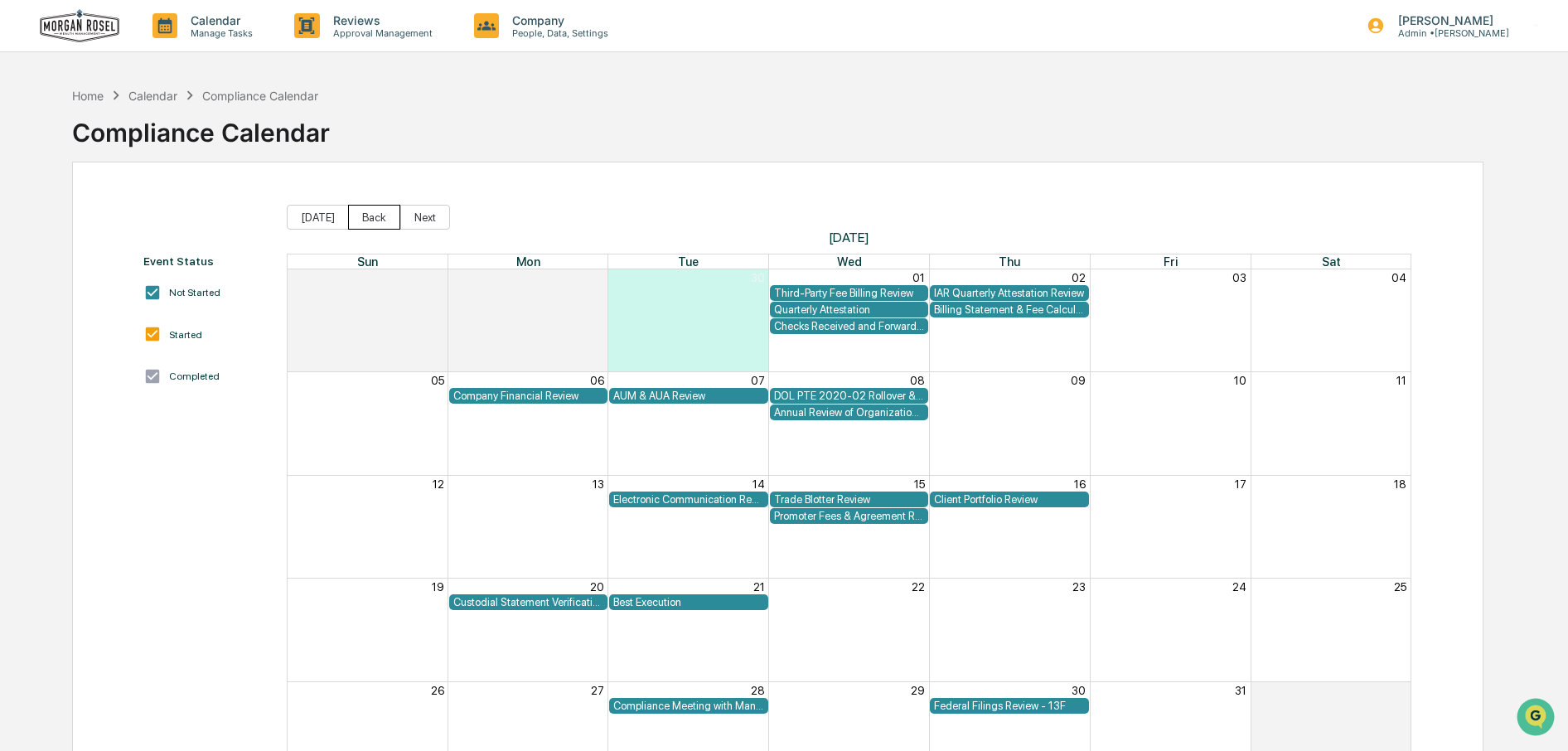
click at [357, 216] on button "Back" at bounding box center [374, 217] width 52 height 25
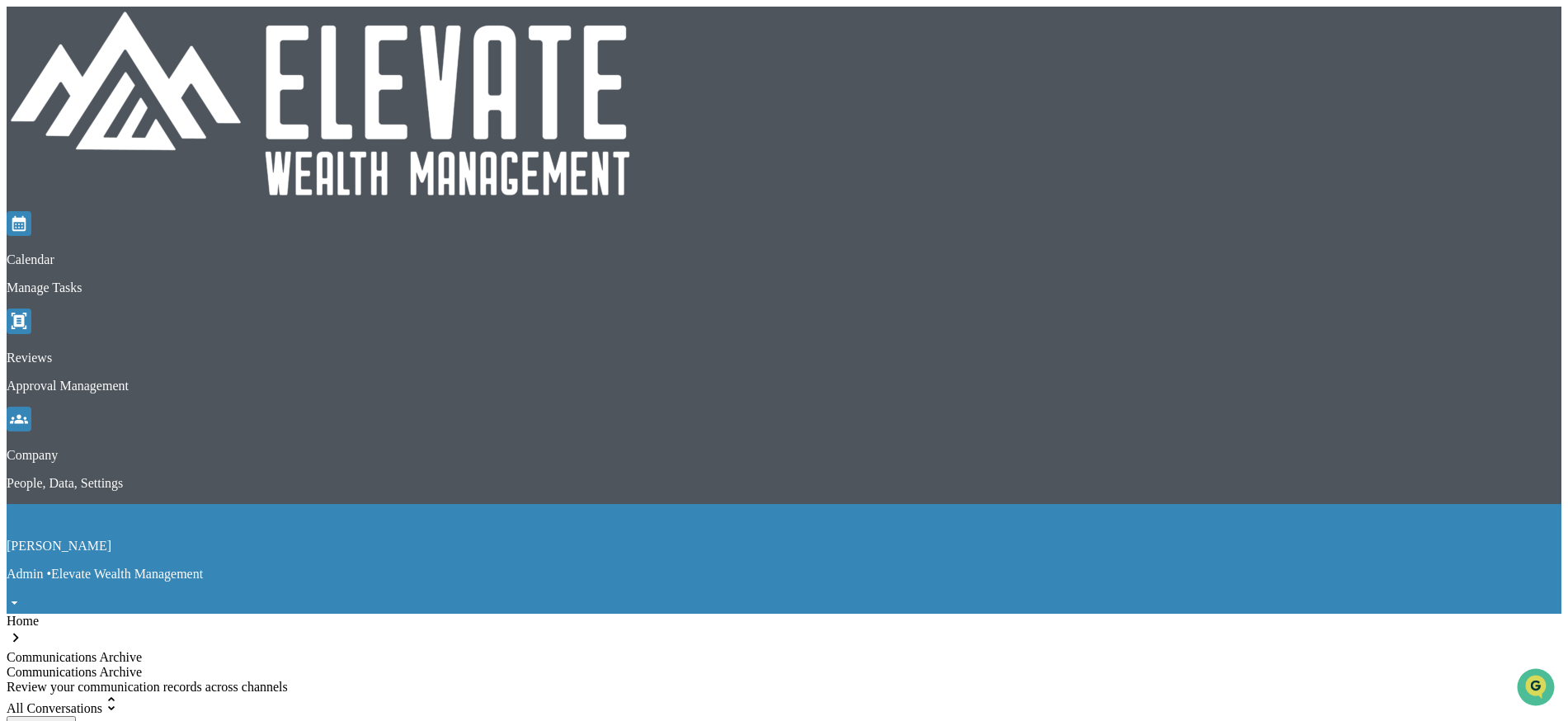
click at [1385, 504] on div "Catherine Teichert Admin • Elevate Wealth Management" at bounding box center [784, 559] width 1555 height 109
